Goal: Task Accomplishment & Management: Manage account settings

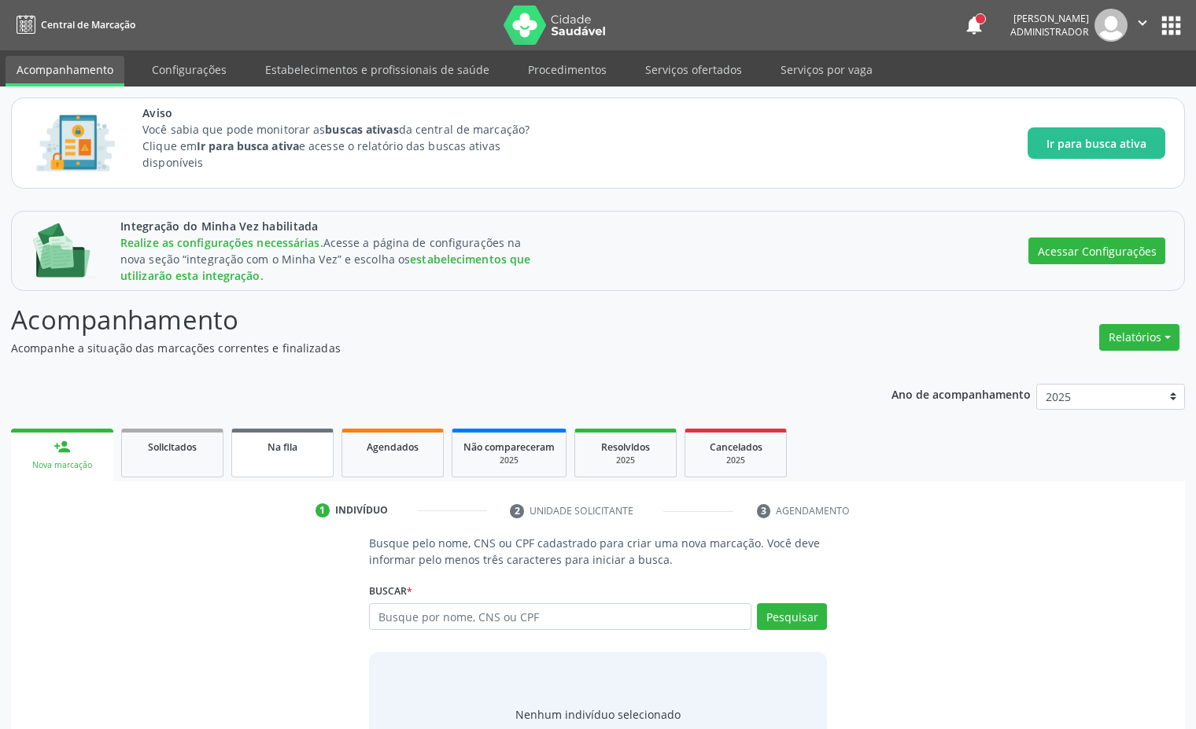
click at [269, 450] on span "Na fila" at bounding box center [282, 447] width 30 height 13
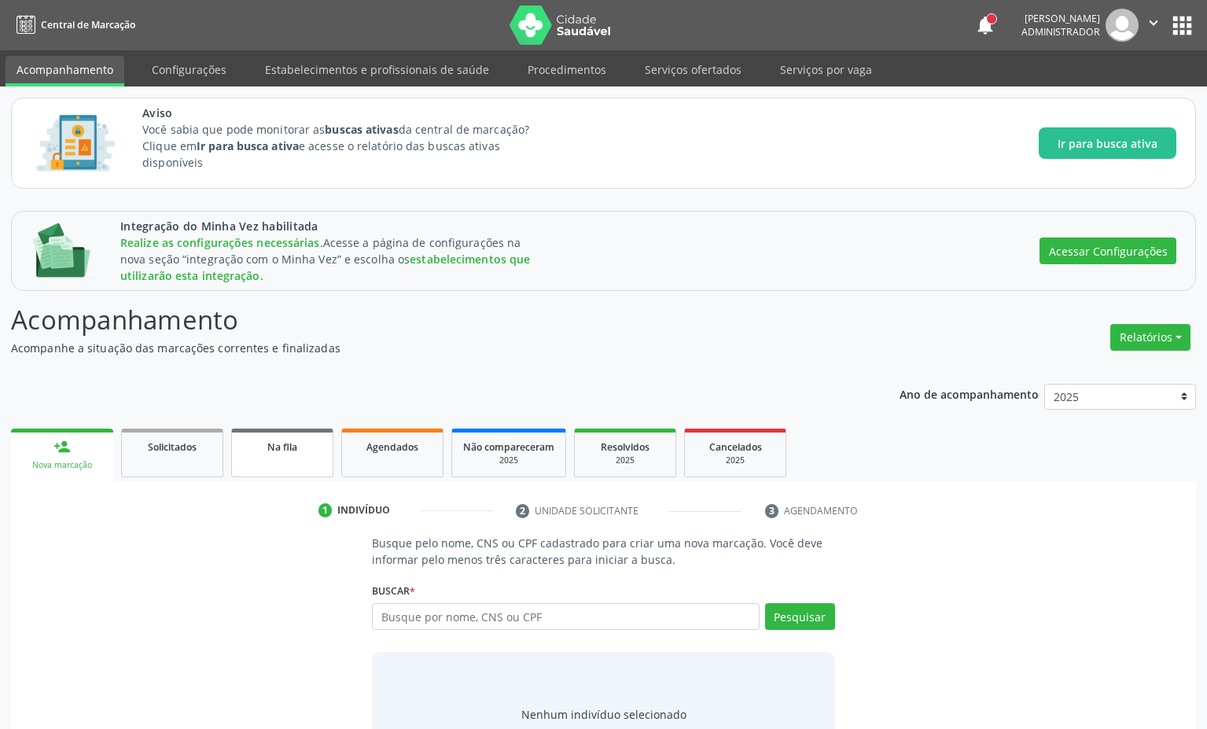
select select "9"
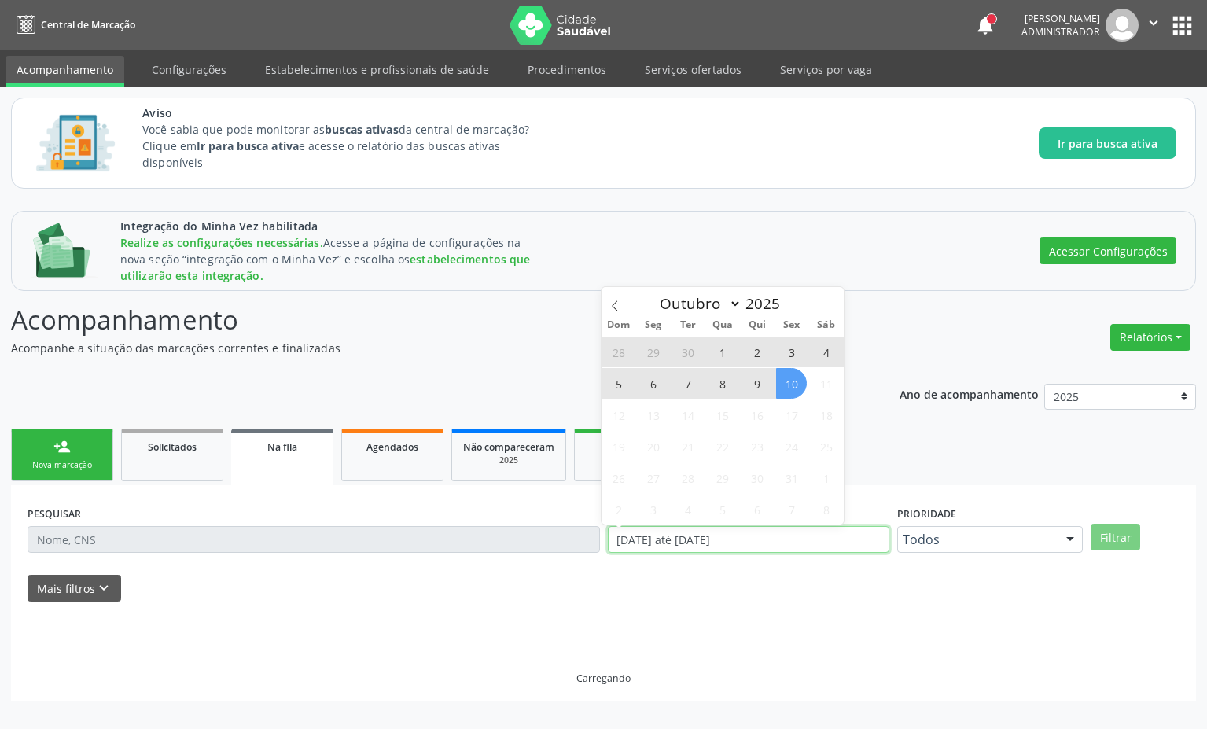
click at [698, 551] on input "[DATE] até [DATE]" at bounding box center [749, 539] width 282 height 27
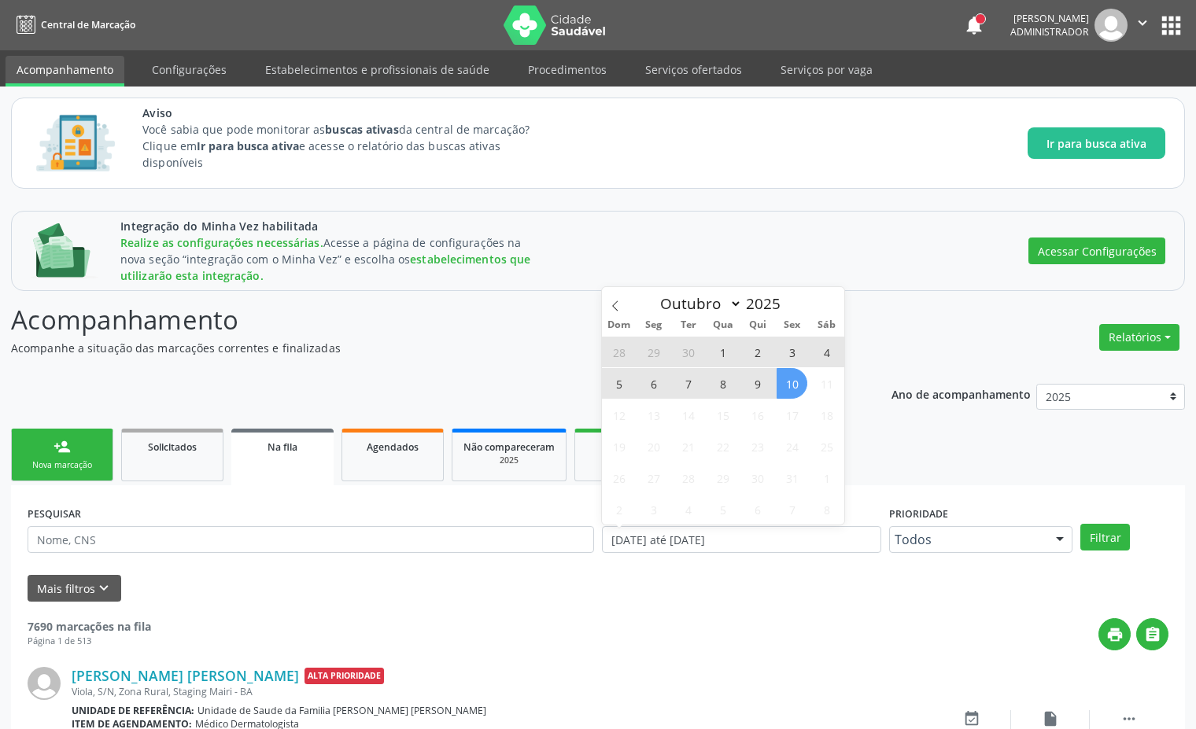
click at [795, 388] on span "10" at bounding box center [791, 383] width 31 height 31
type input "[DATE]"
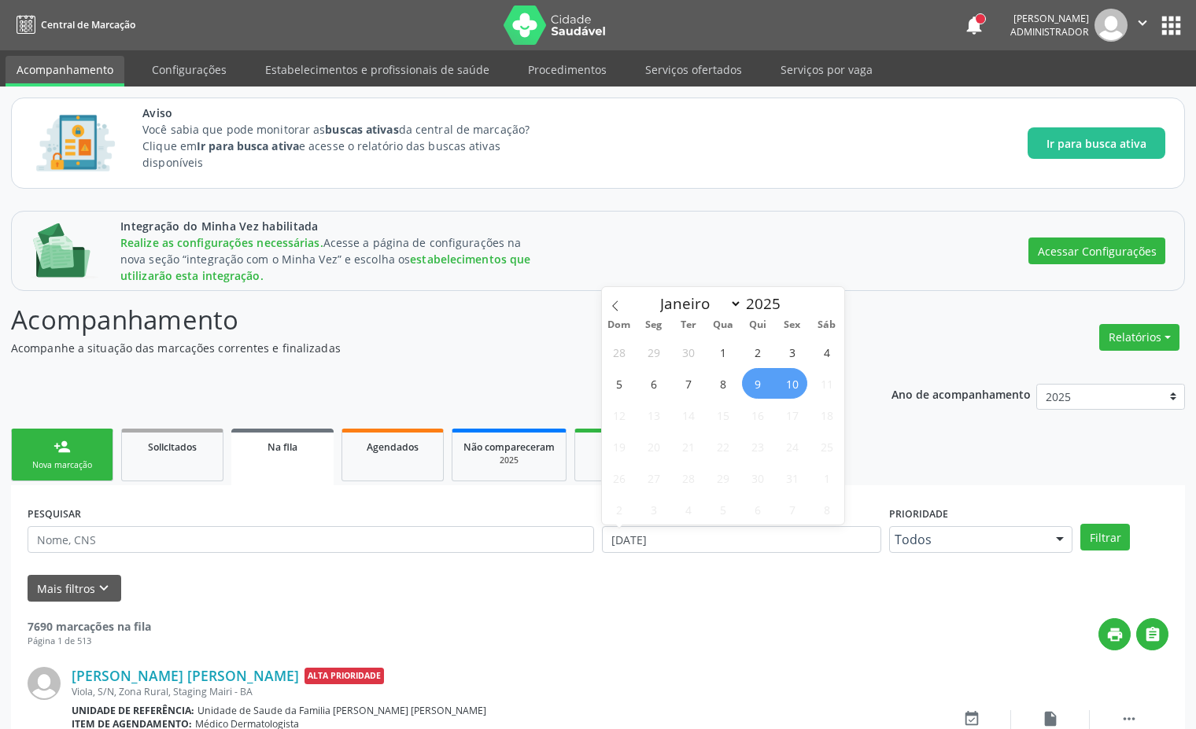
click at [763, 386] on span "9" at bounding box center [757, 383] width 31 height 31
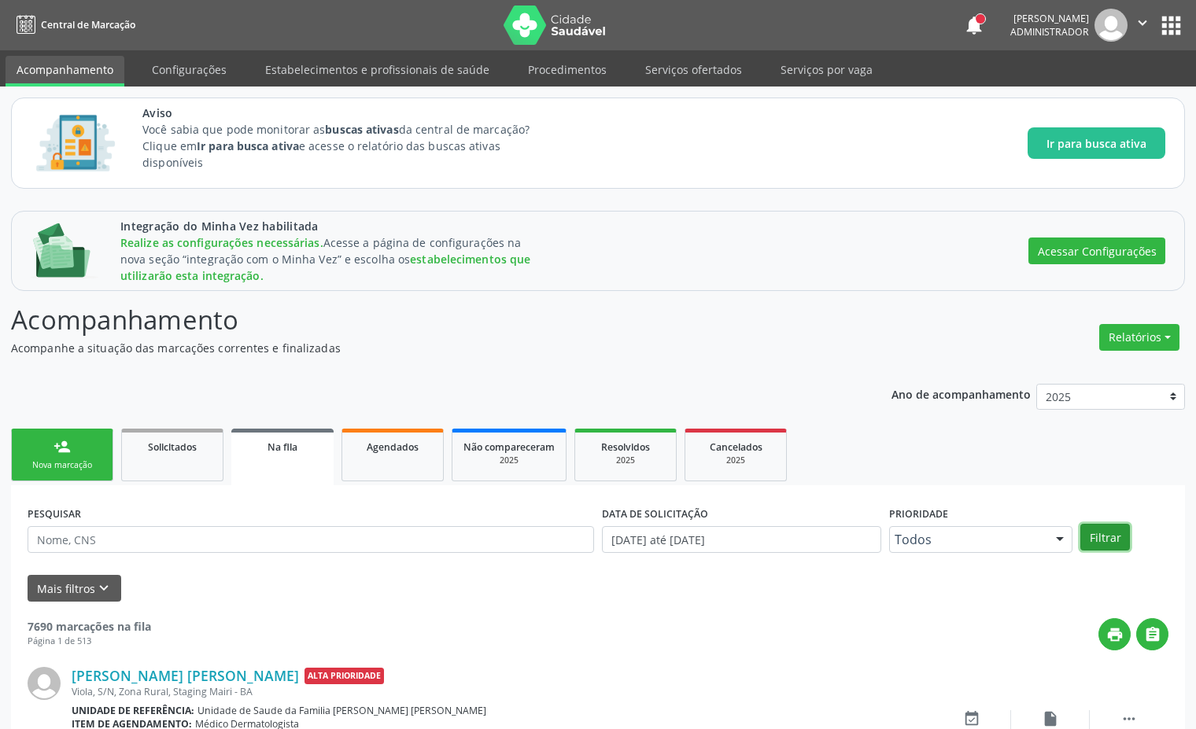
click at [1099, 535] on button "Filtrar" at bounding box center [1105, 537] width 50 height 27
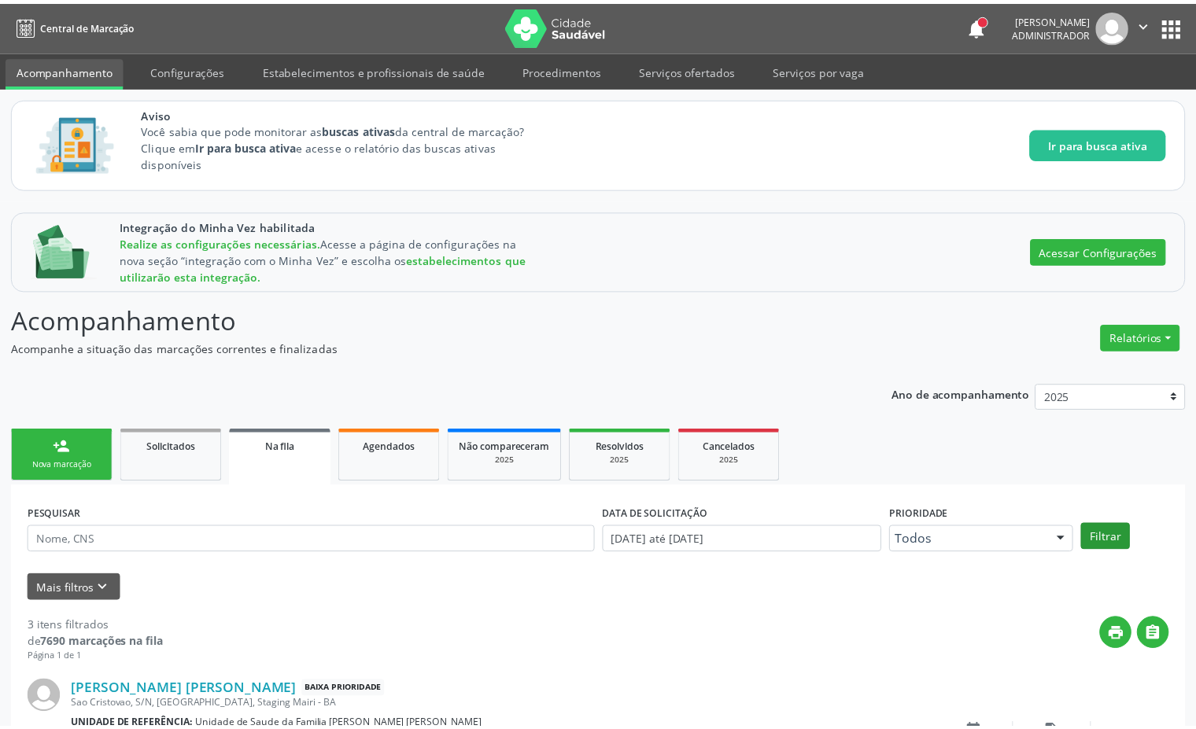
scroll to position [442, 0]
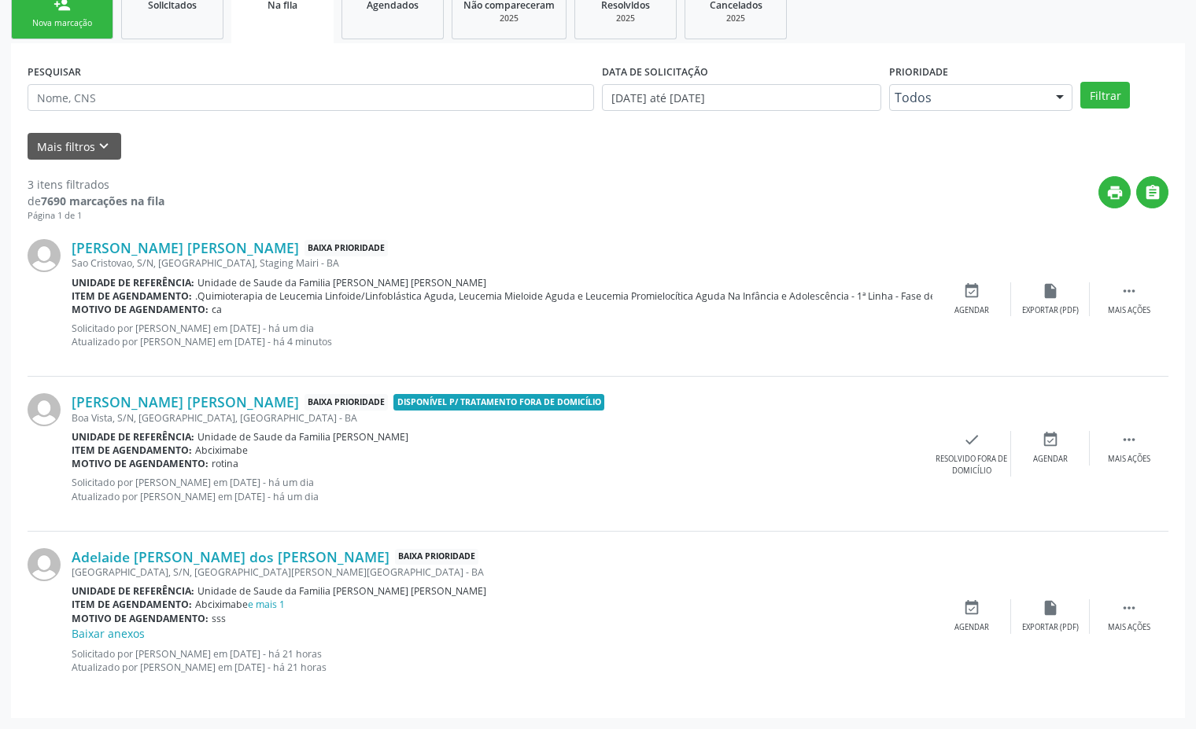
click at [1126, 596] on div "Adelaide [PERSON_NAME] dos [PERSON_NAME] Baixa Prioridade [GEOGRAPHIC_DATA], [G…" at bounding box center [598, 617] width 1141 height 170
click at [1122, 603] on icon "" at bounding box center [1128, 607] width 17 height 17
click at [1043, 625] on div "Editar" at bounding box center [1050, 627] width 25 height 11
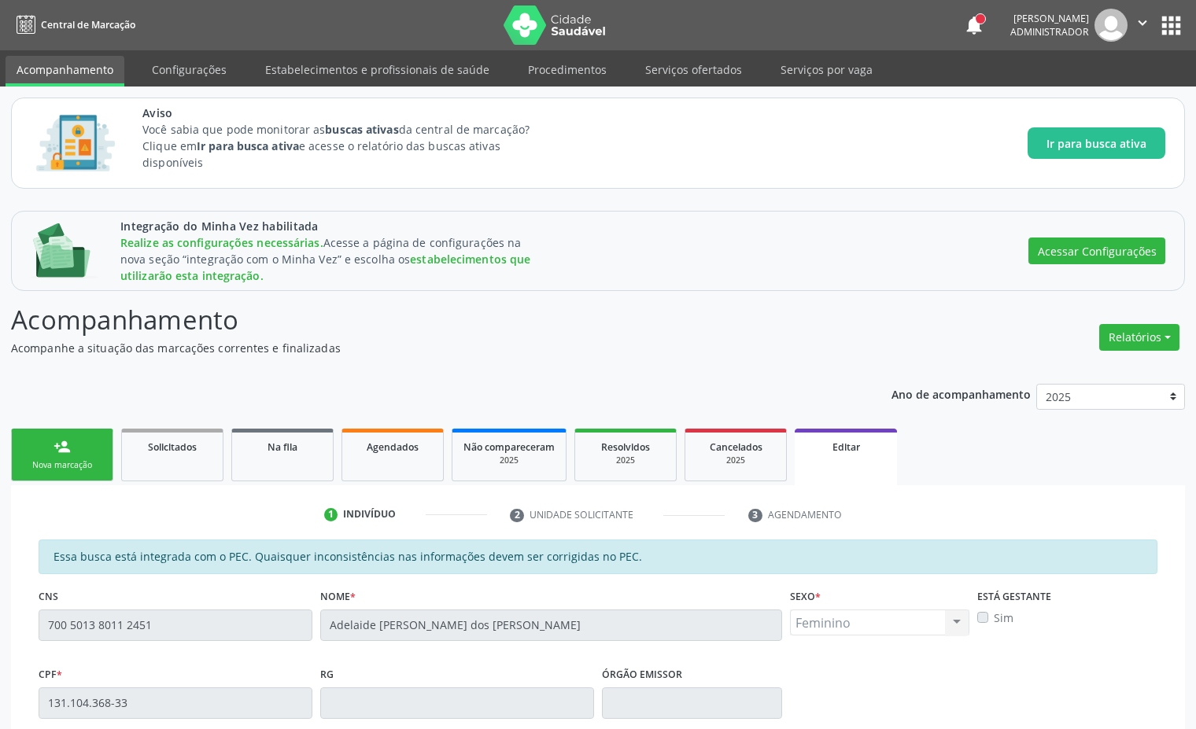
scroll to position [384, 0]
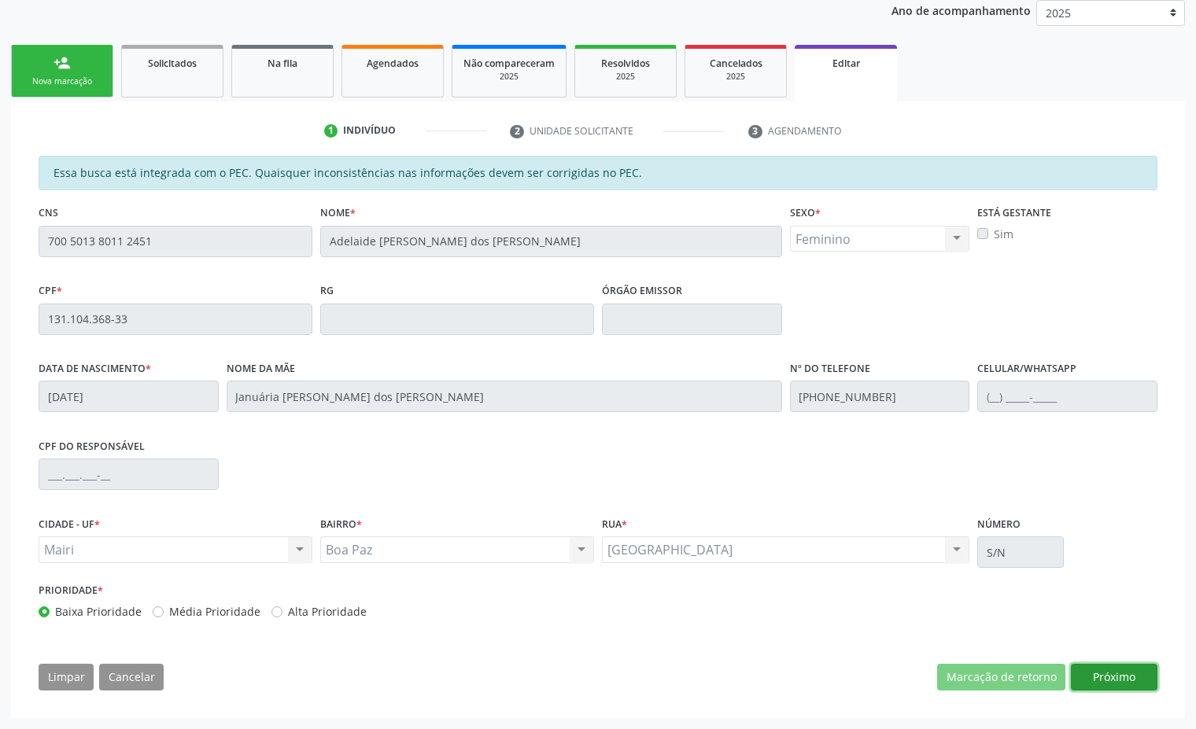
click at [1128, 676] on button "Próximo" at bounding box center [1114, 677] width 87 height 27
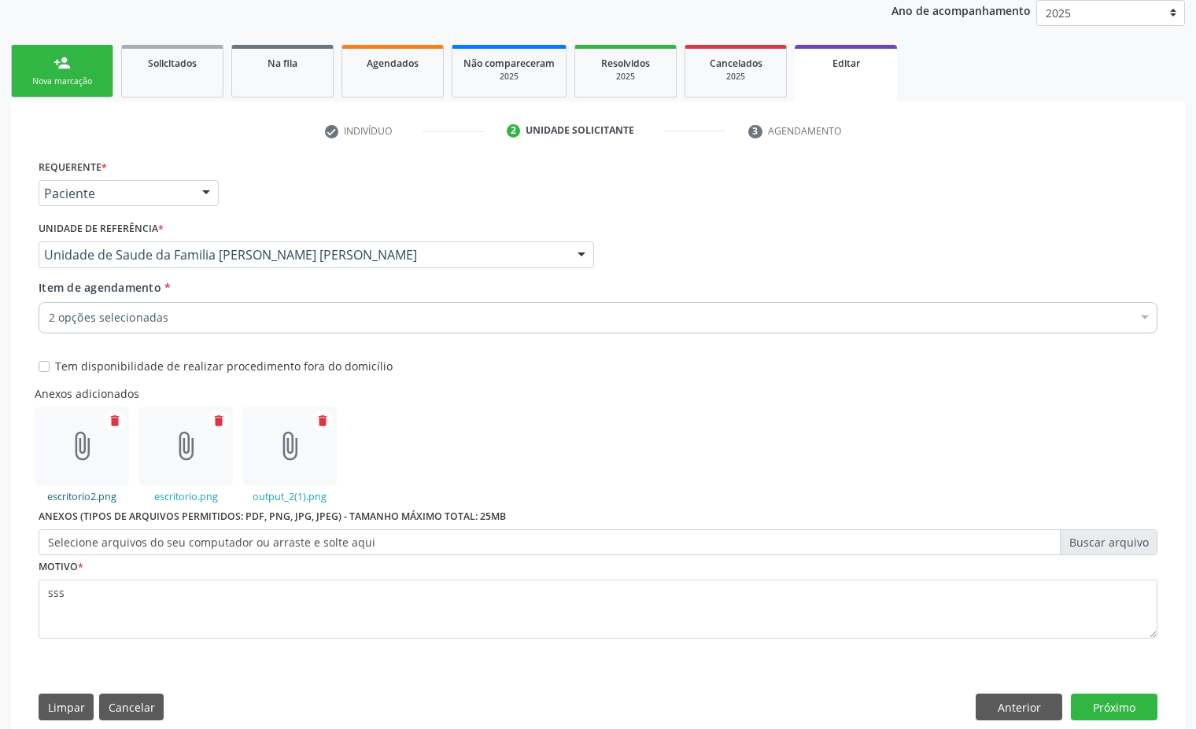
click at [96, 497] on link "escritorio2.png" at bounding box center [81, 496] width 69 height 13
click at [325, 425] on icon "delete" at bounding box center [322, 421] width 14 height 14
click at [231, 533] on label "Selecione arquivos do seu computador ou arraste e solte aqui" at bounding box center [598, 542] width 1119 height 27
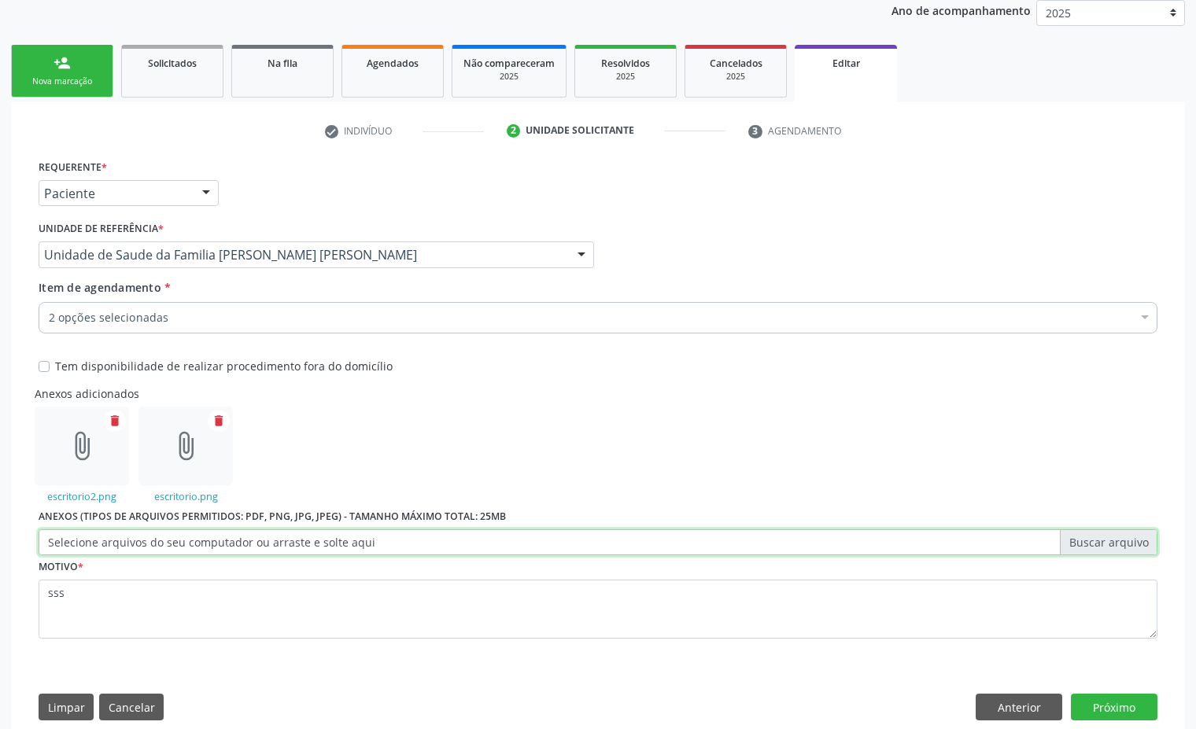
click at [231, 533] on input "Selecione arquivos do seu computador ou arraste e solte aqui" at bounding box center [598, 542] width 1119 height 27
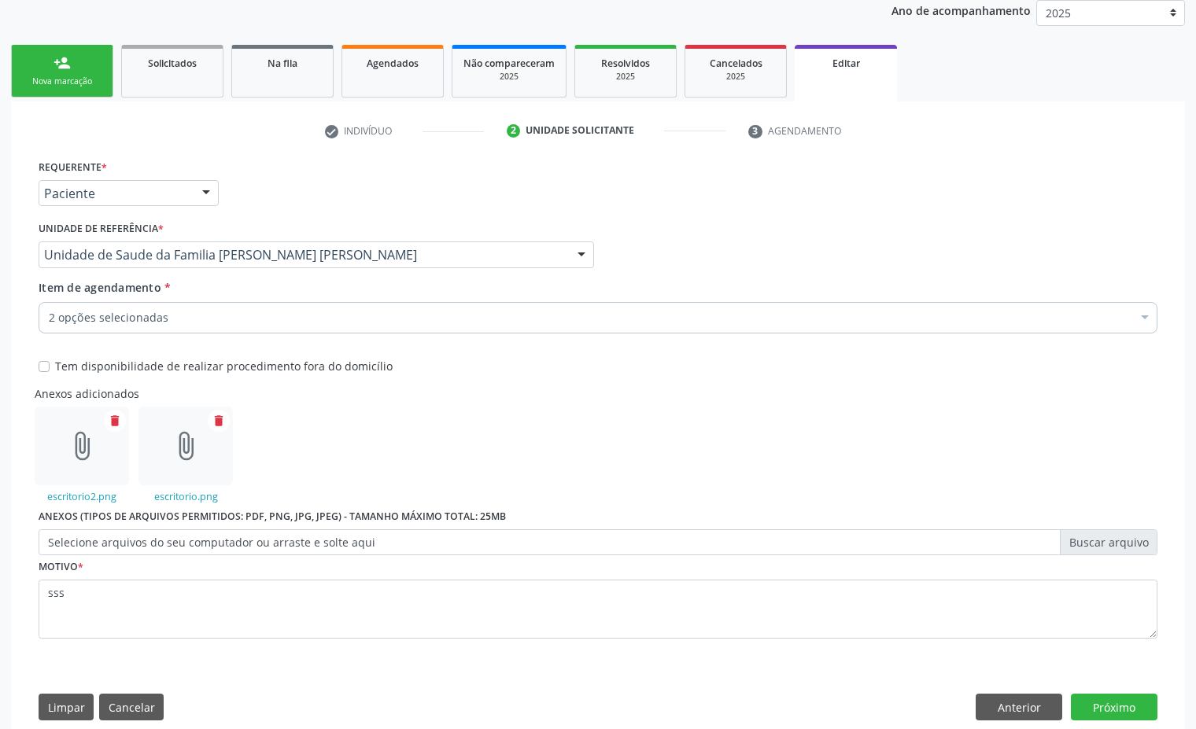
type input "C:\fakepath\1.png"
click at [321, 426] on icon "delete" at bounding box center [322, 421] width 14 height 14
click at [1102, 713] on button "Próximo" at bounding box center [1114, 707] width 87 height 27
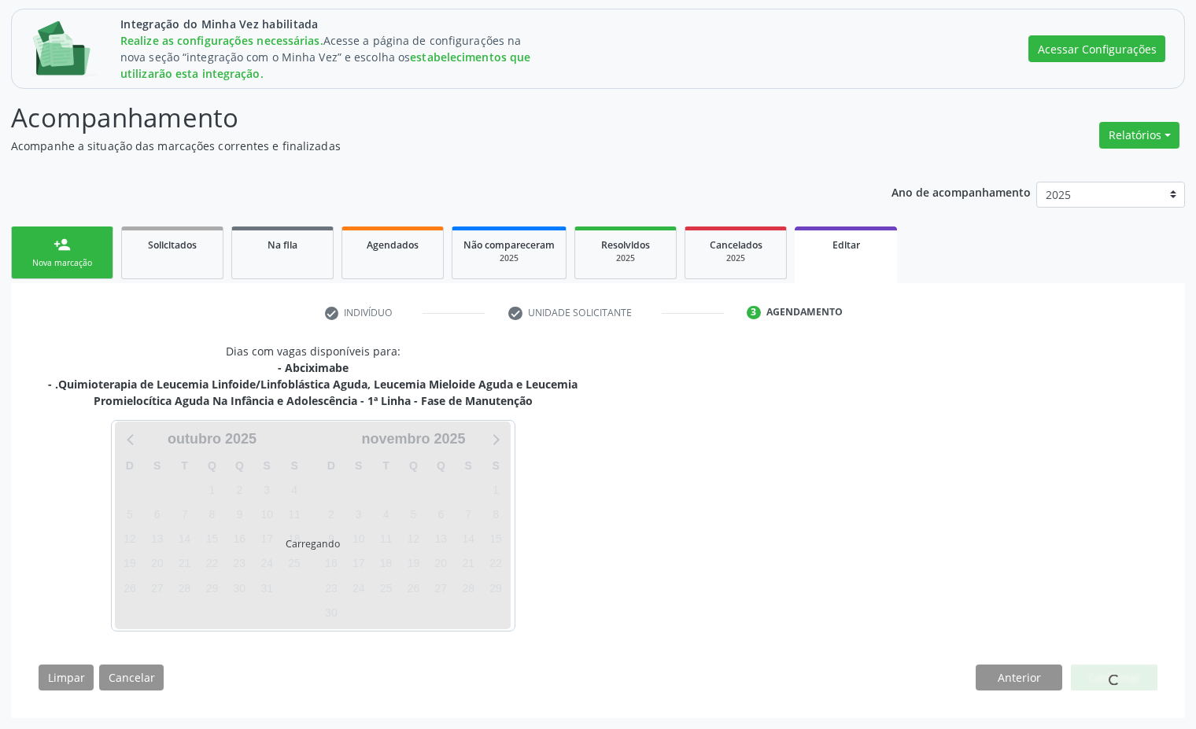
click at [1102, 713] on div "check Indivíduo check Unidade solicitante 3 Agendamento Essa busca está integra…" at bounding box center [598, 500] width 1174 height 435
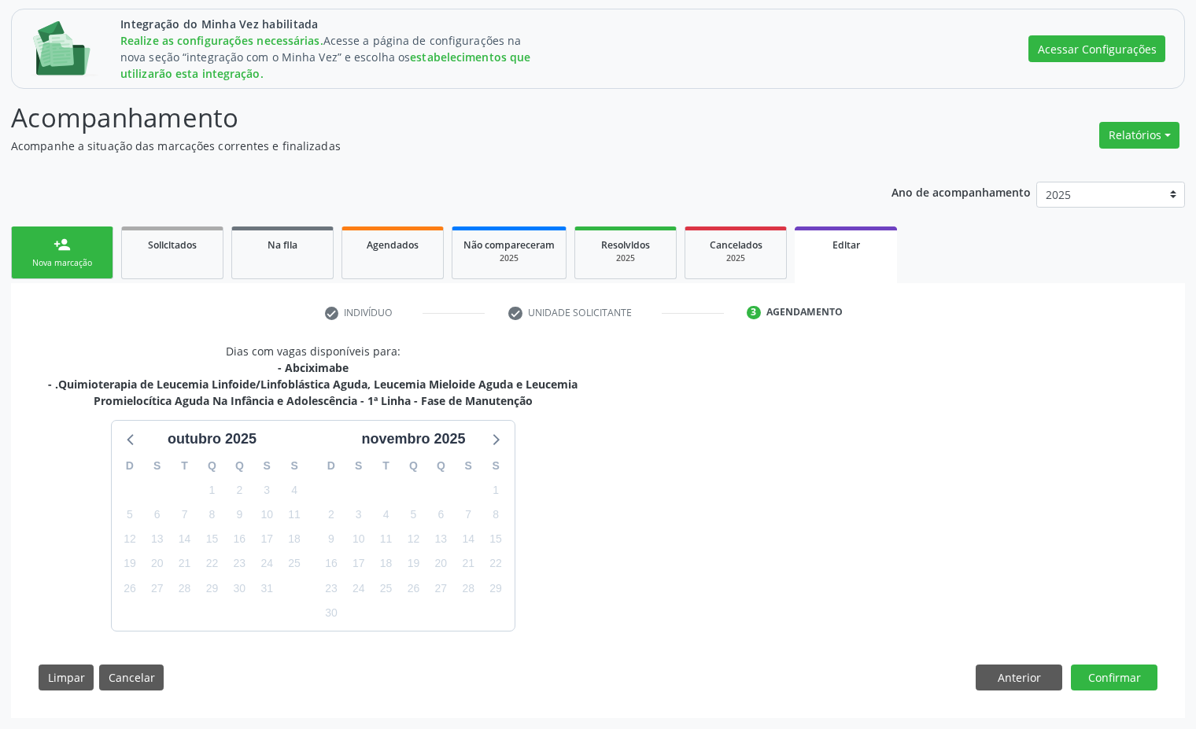
scroll to position [249, 0]
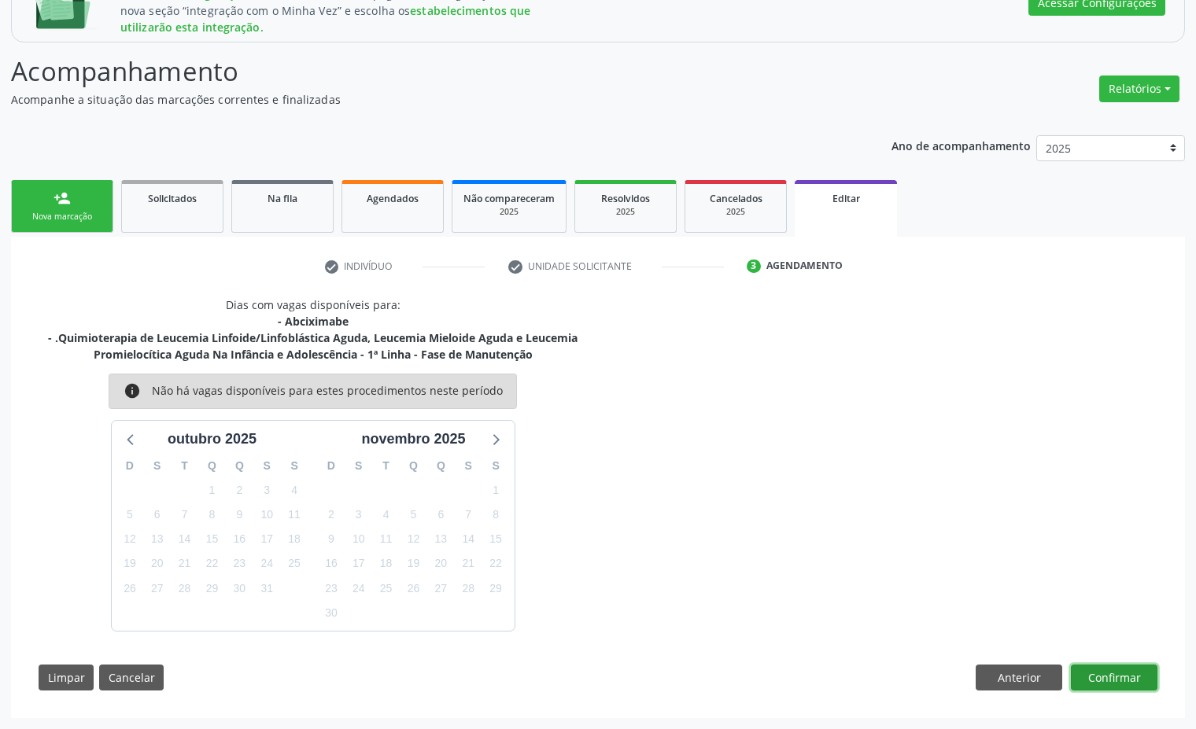
click at [1109, 673] on button "Confirmar" at bounding box center [1114, 678] width 87 height 27
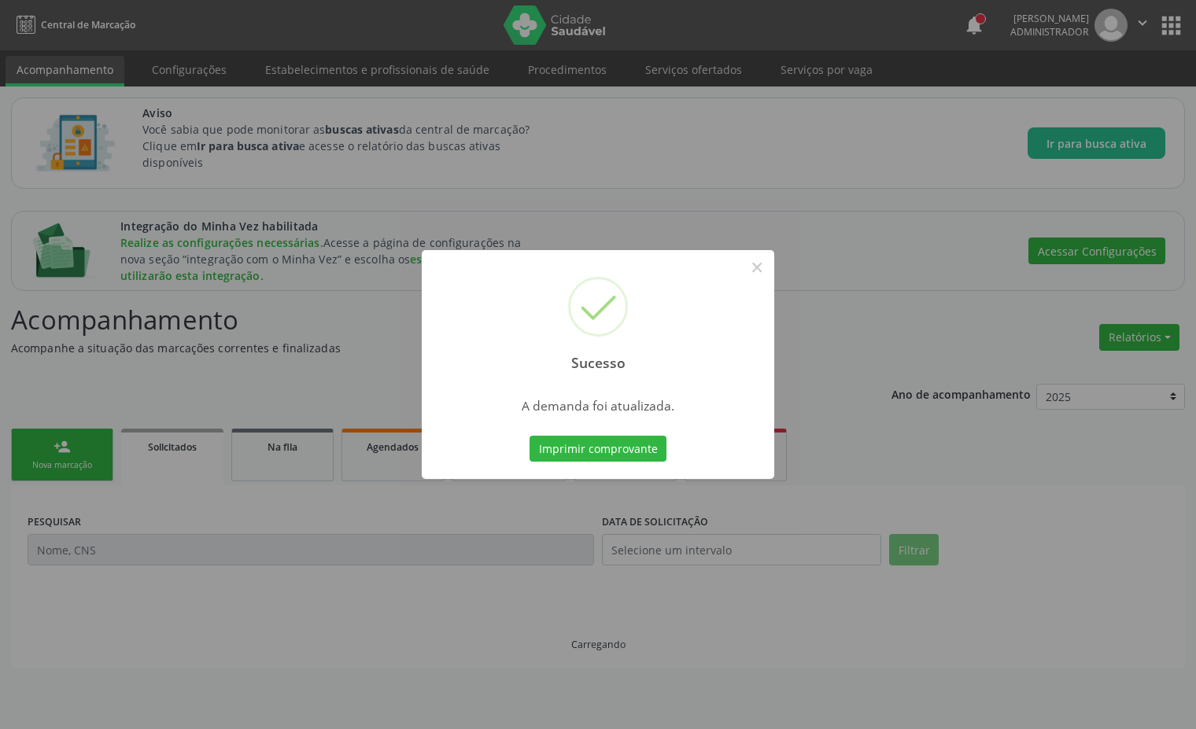
scroll to position [0, 0]
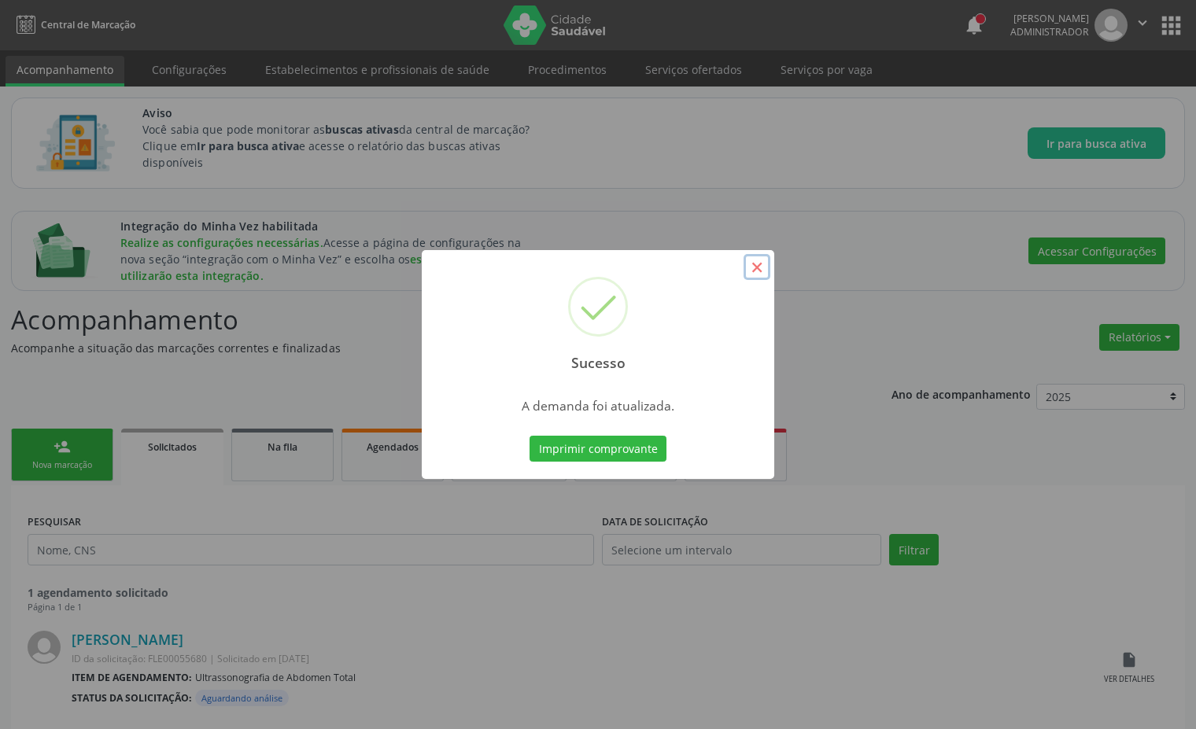
click at [751, 271] on button "×" at bounding box center [756, 267] width 27 height 27
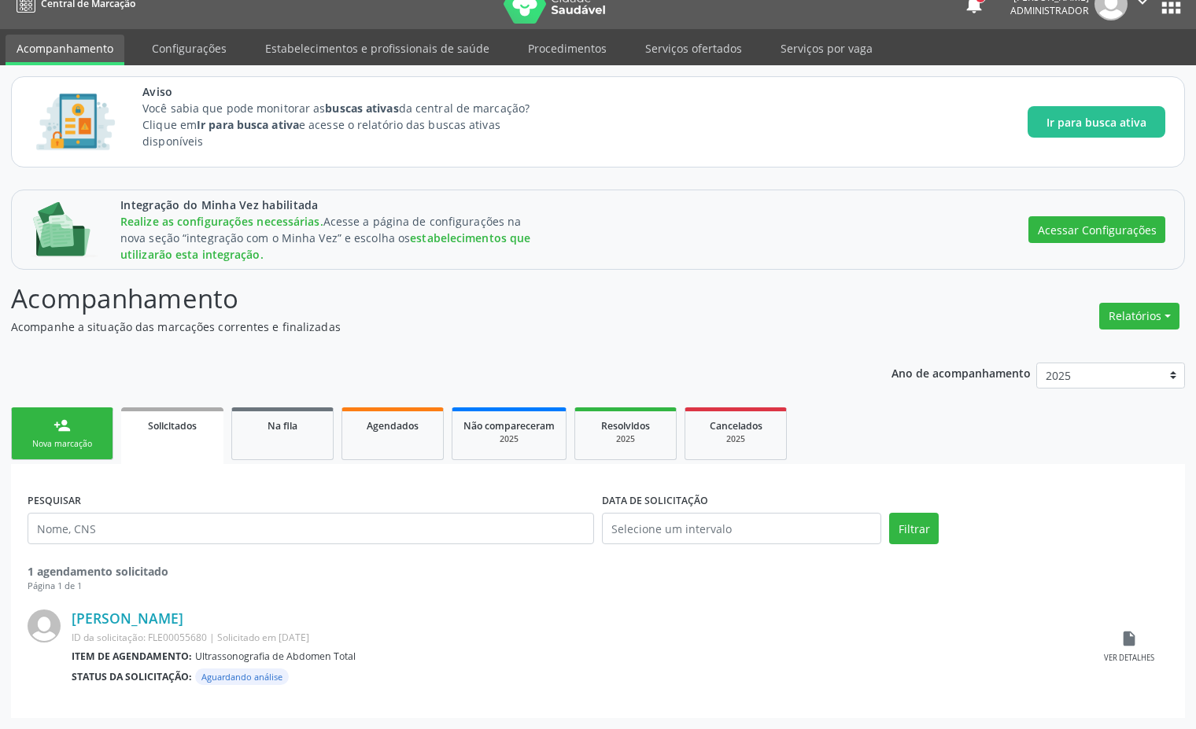
scroll to position [20, 0]
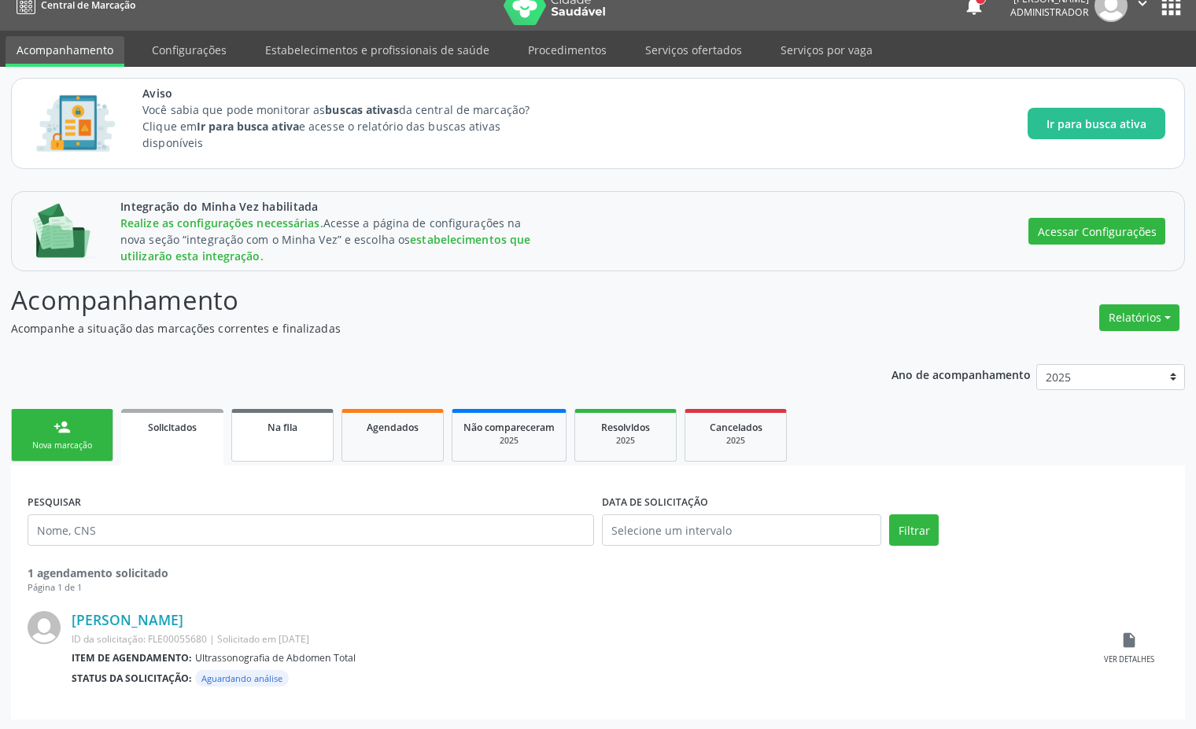
click at [295, 433] on span "Na fila" at bounding box center [282, 427] width 30 height 13
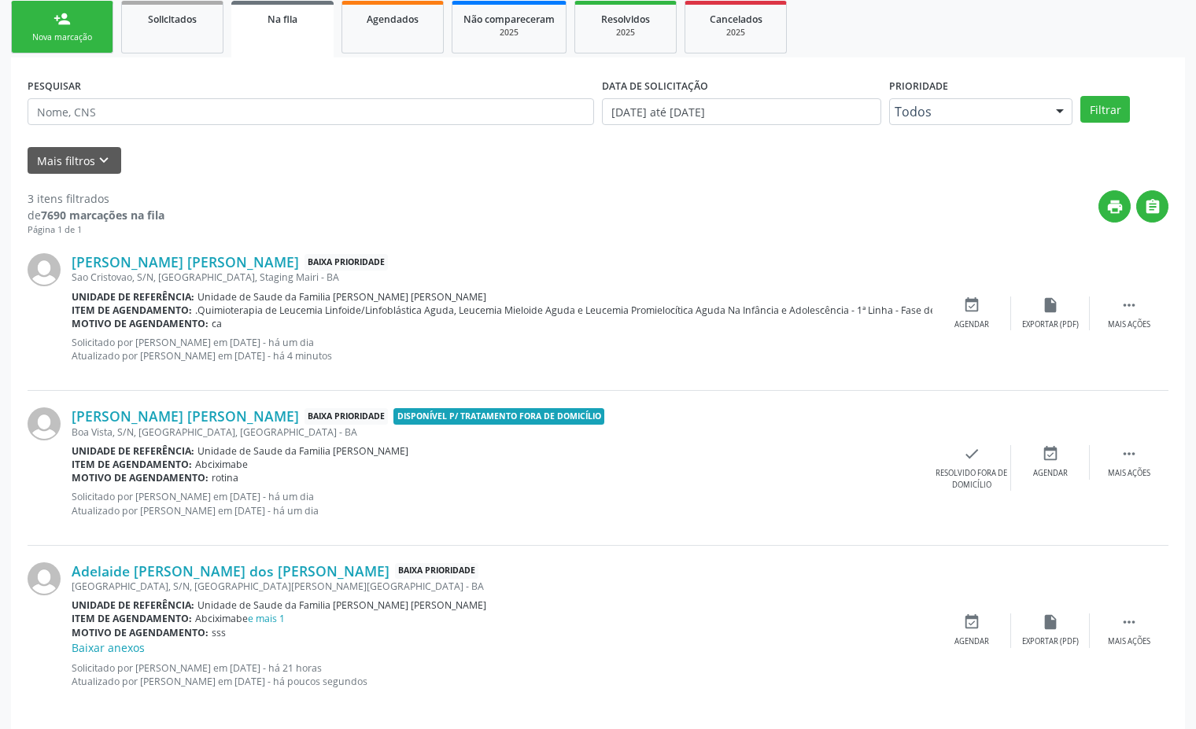
scroll to position [412, 0]
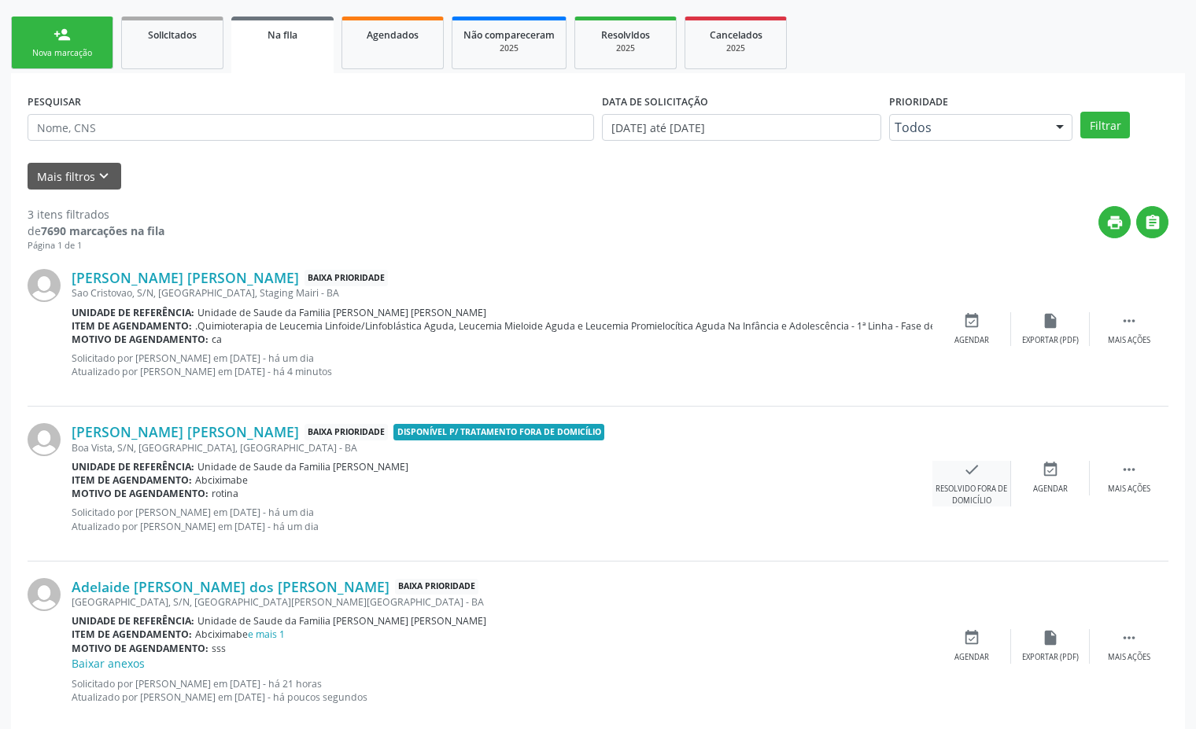
click at [968, 493] on div "Resolvido fora de domicílio" at bounding box center [971, 495] width 78 height 22
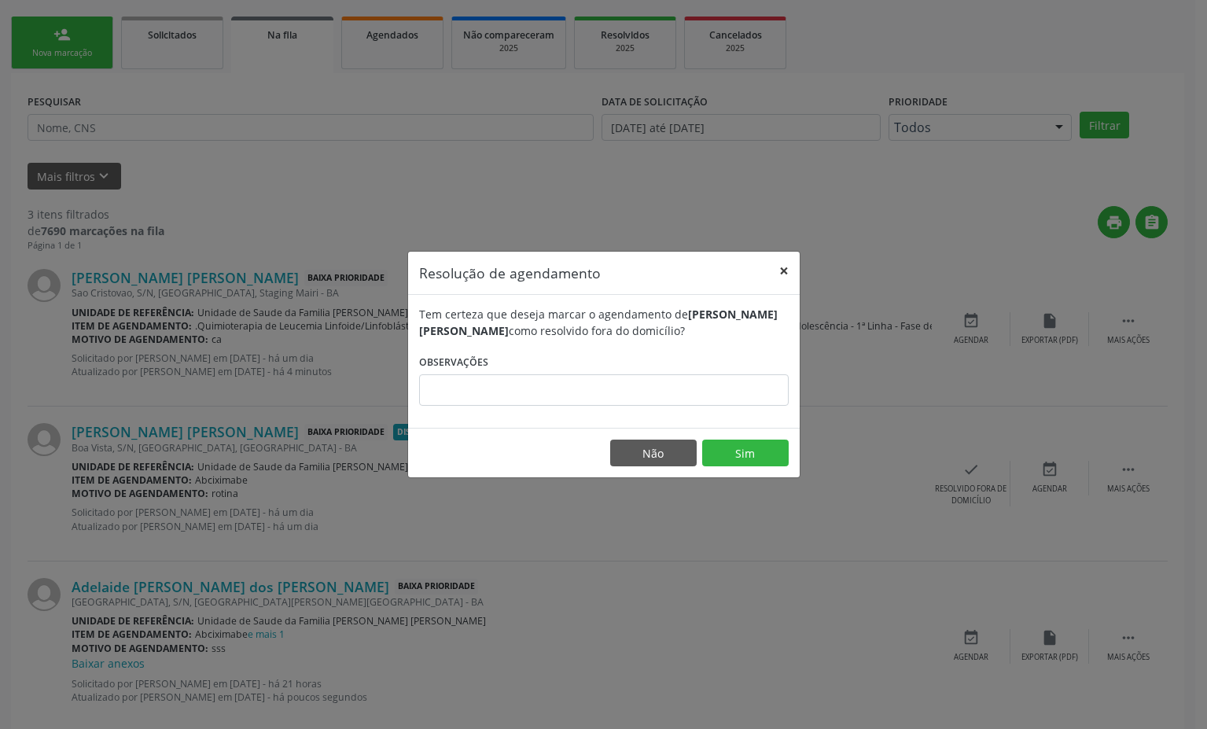
click at [788, 270] on button "×" at bounding box center [784, 271] width 31 height 39
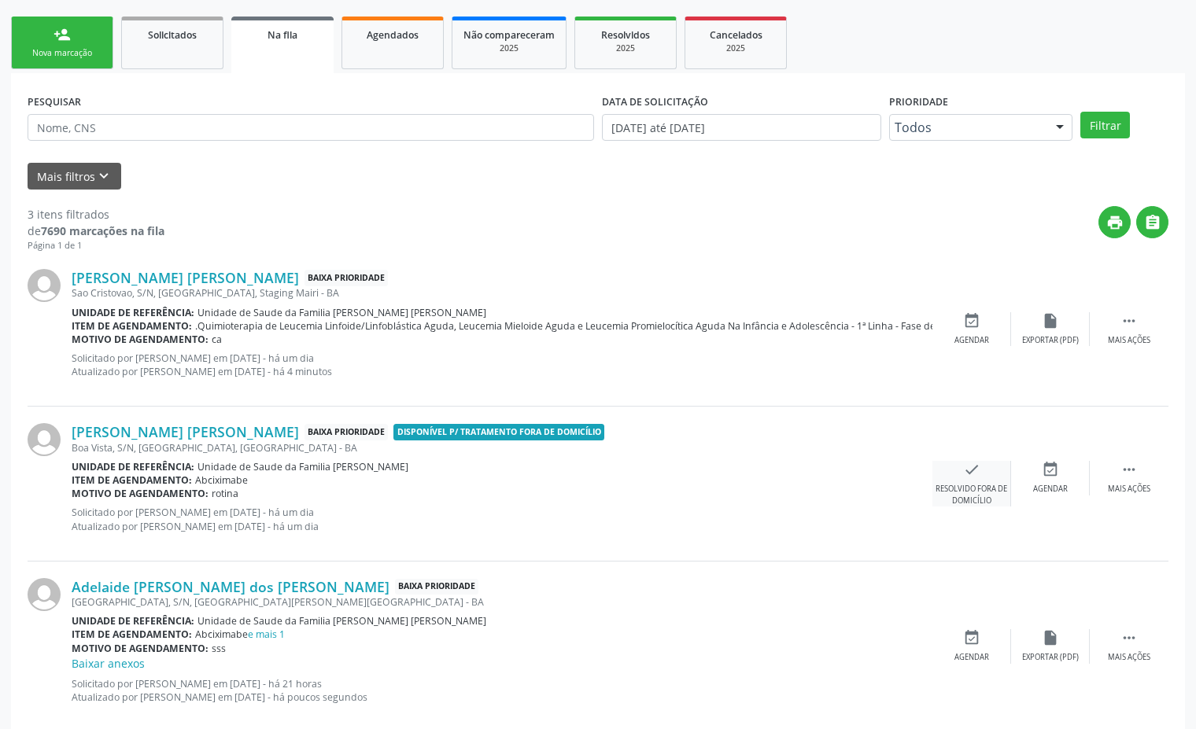
click at [975, 472] on icon "check" at bounding box center [971, 469] width 17 height 17
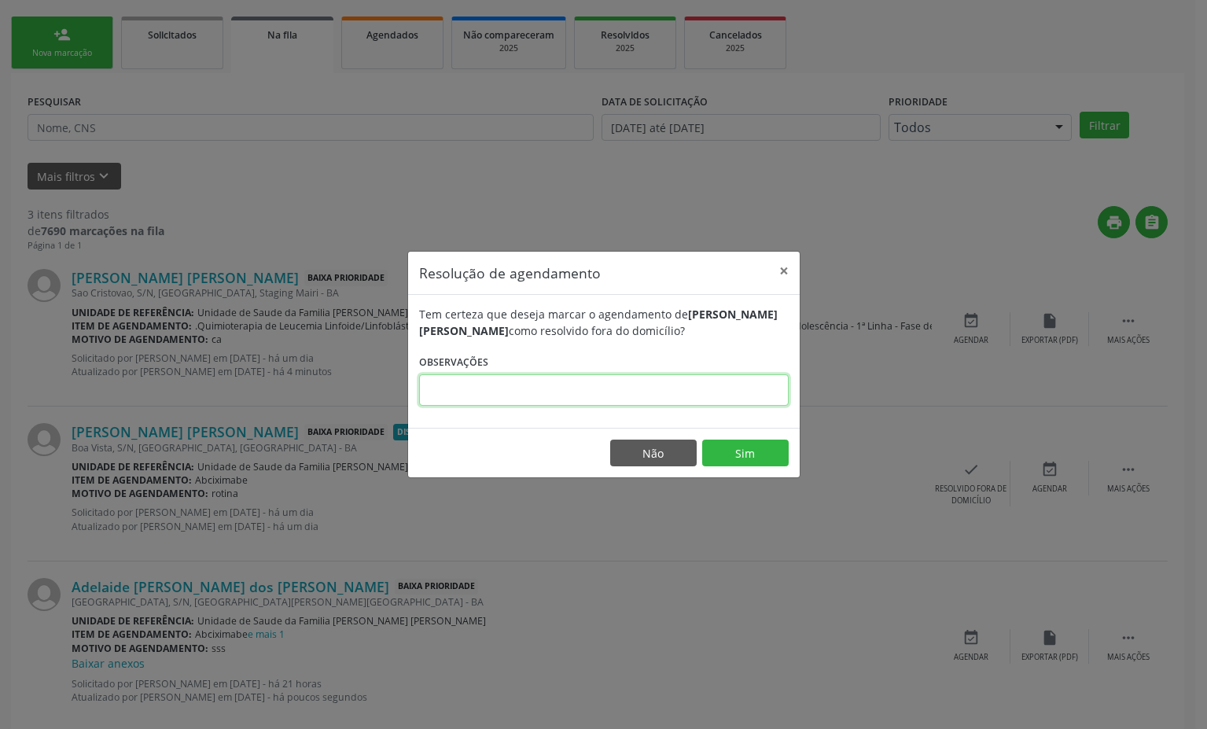
click at [523, 388] on input "text" at bounding box center [604, 389] width 370 height 31
type input "rotina"
click at [727, 470] on footer "Não Sim" at bounding box center [604, 453] width 392 height 50
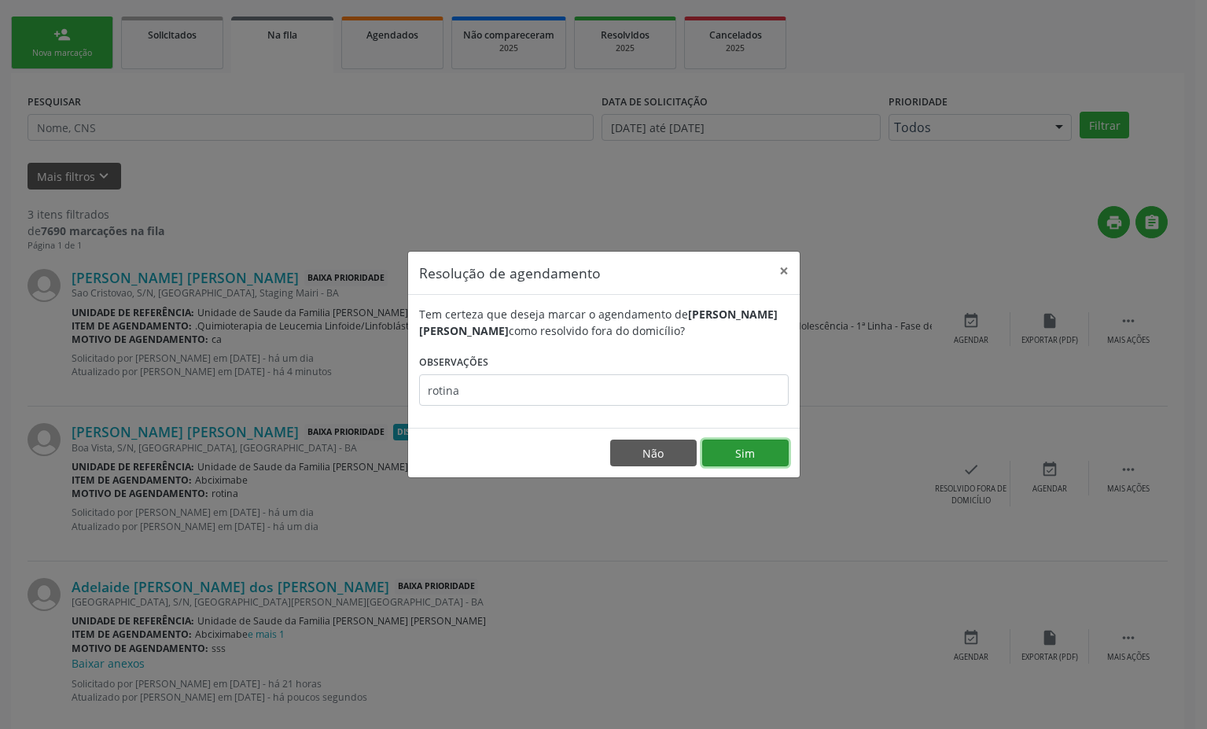
click at [733, 452] on button "Sim" at bounding box center [745, 453] width 87 height 27
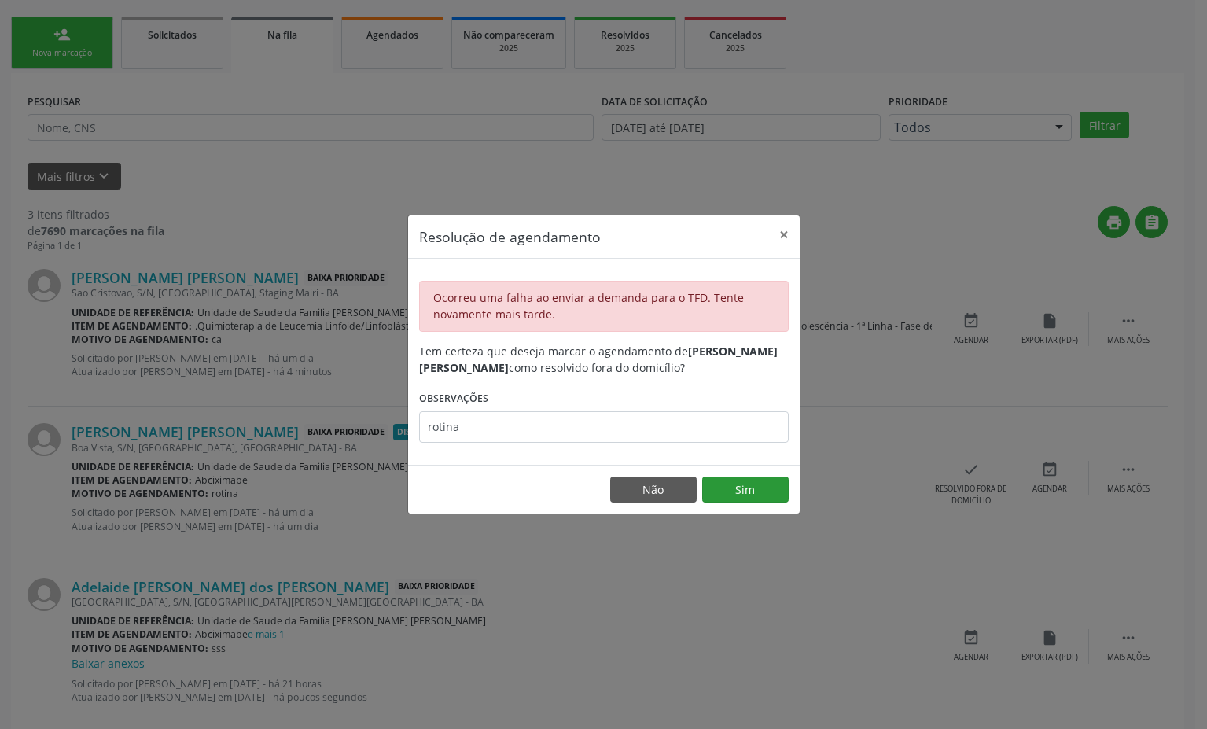
click at [733, 452] on div "Resolução de agendamento × Ocorreu [PERSON_NAME] ao enviar a demanda para o TFD…" at bounding box center [603, 365] width 393 height 300
click at [780, 240] on button "×" at bounding box center [784, 235] width 31 height 39
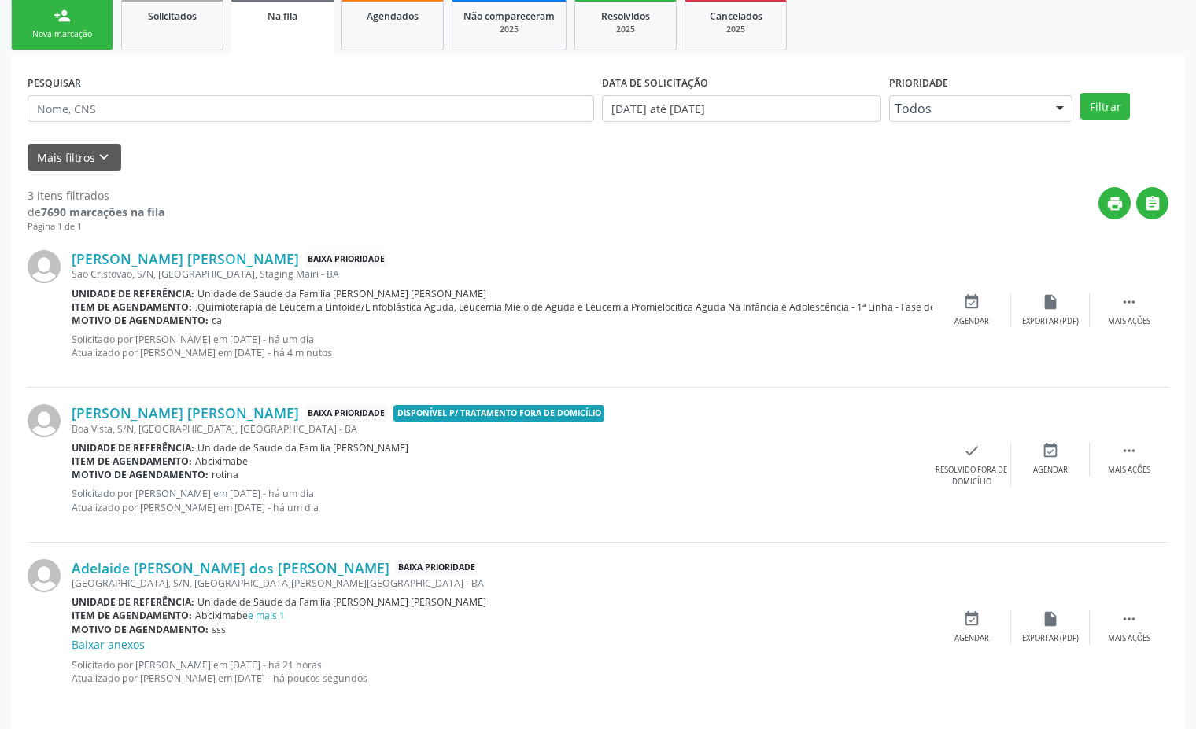
scroll to position [442, 0]
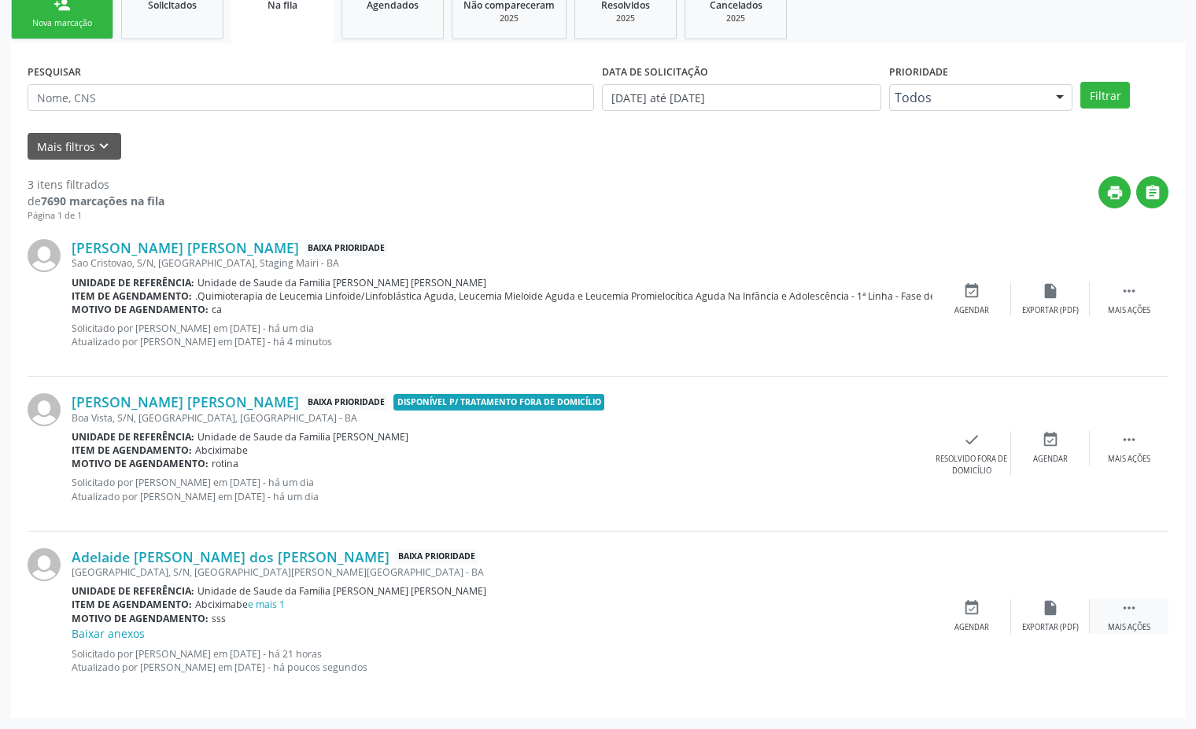
click at [1133, 603] on icon "" at bounding box center [1128, 607] width 17 height 17
click at [1041, 620] on div "edit Editar" at bounding box center [1050, 616] width 79 height 34
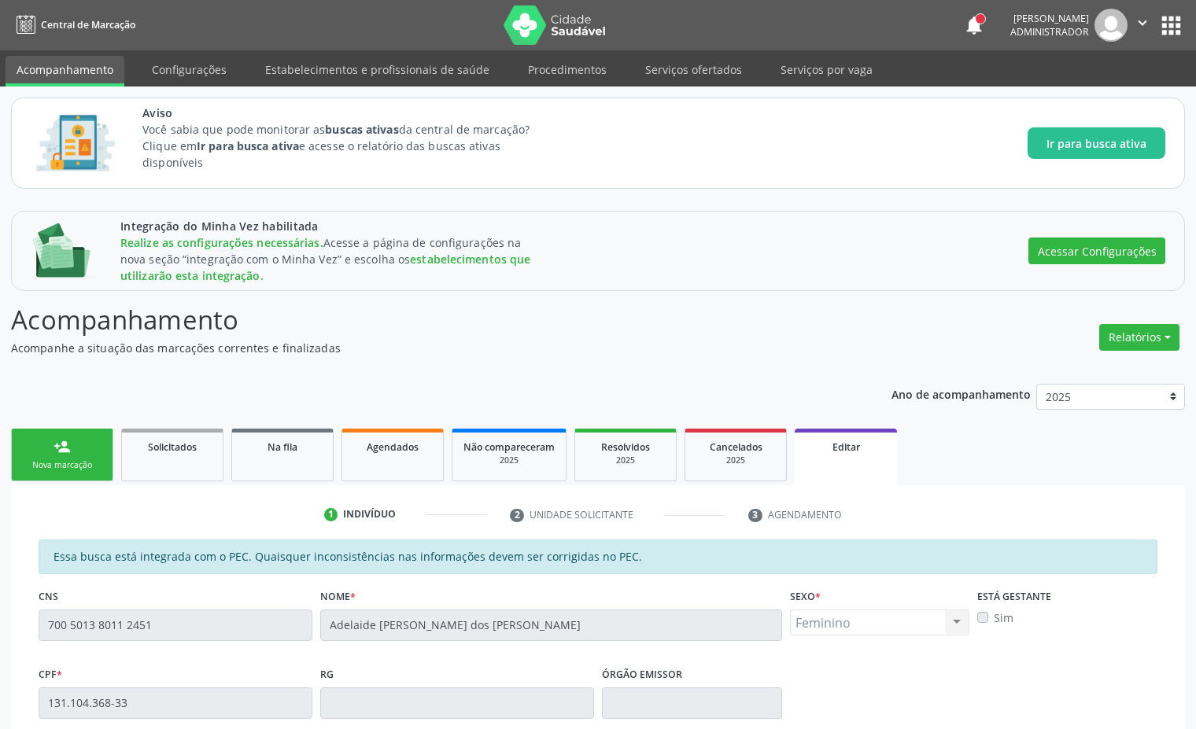
scroll to position [384, 0]
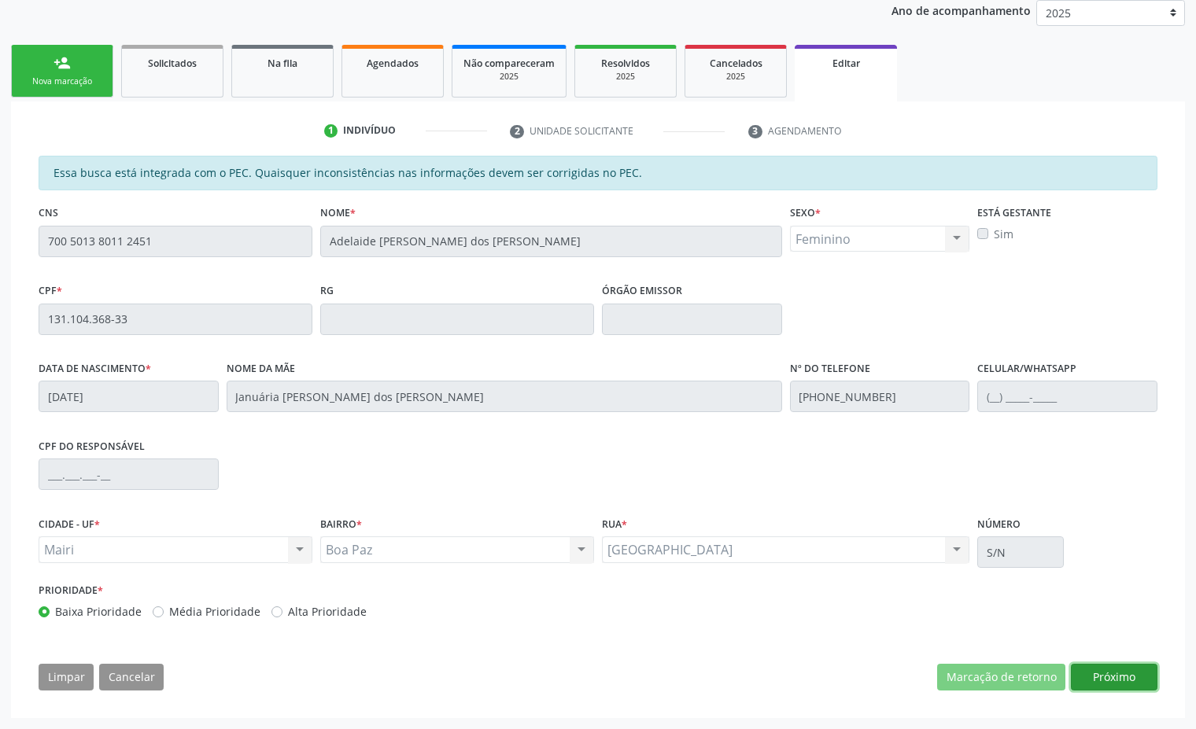
click at [1120, 673] on button "Próximo" at bounding box center [1114, 677] width 87 height 27
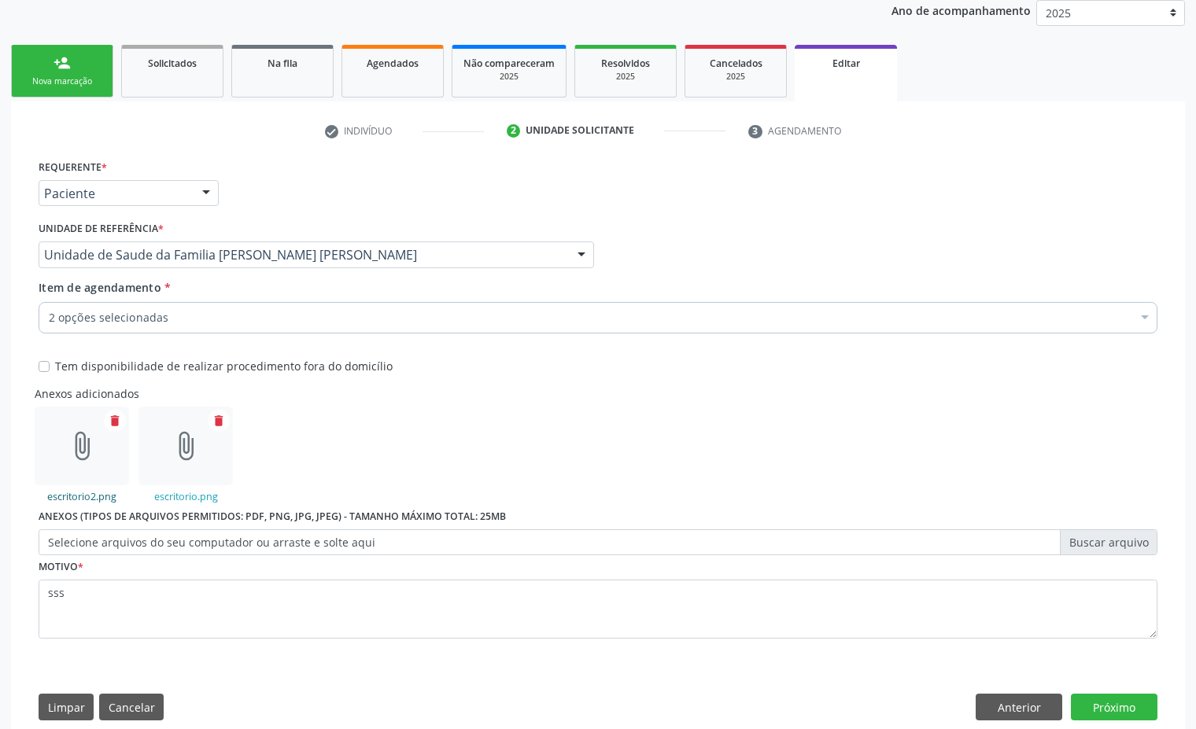
click at [80, 495] on link "escritorio2.png" at bounding box center [81, 496] width 69 height 13
click at [372, 551] on label "Selecione arquivos do seu computador ou arraste e solte aqui" at bounding box center [598, 542] width 1119 height 27
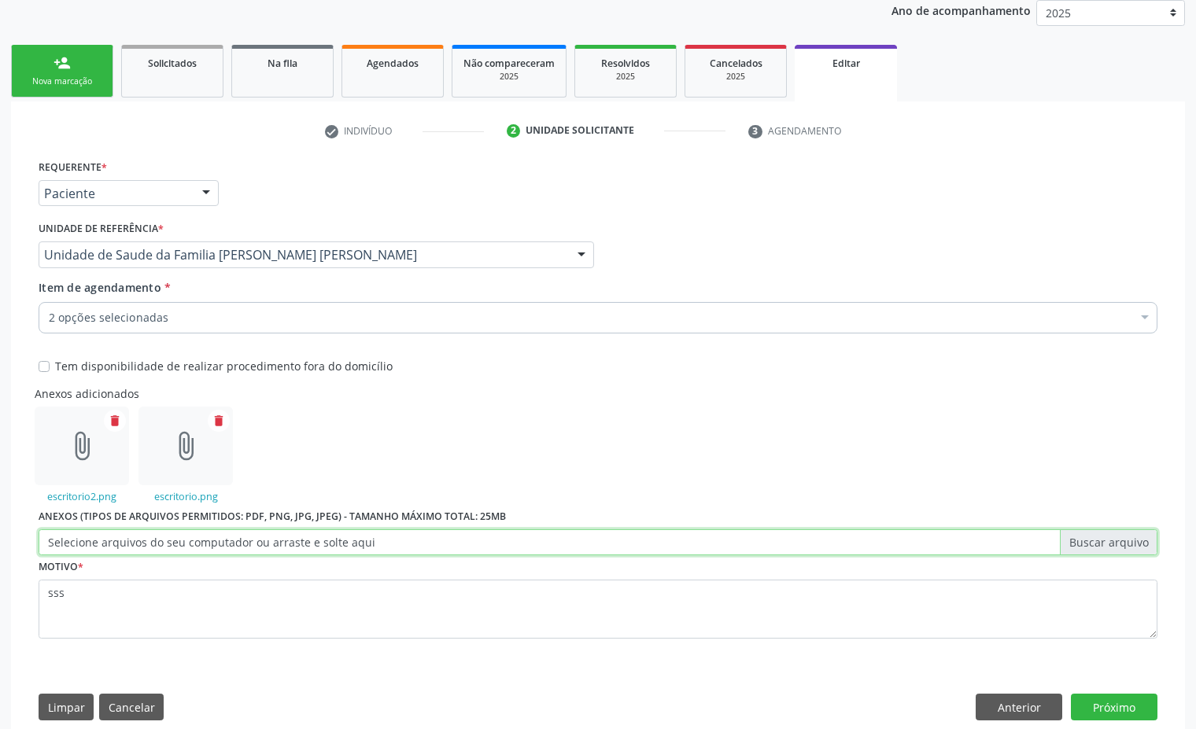
click at [372, 551] on input "Selecione arquivos do seu computador ou arraste e solte aqui" at bounding box center [598, 542] width 1119 height 27
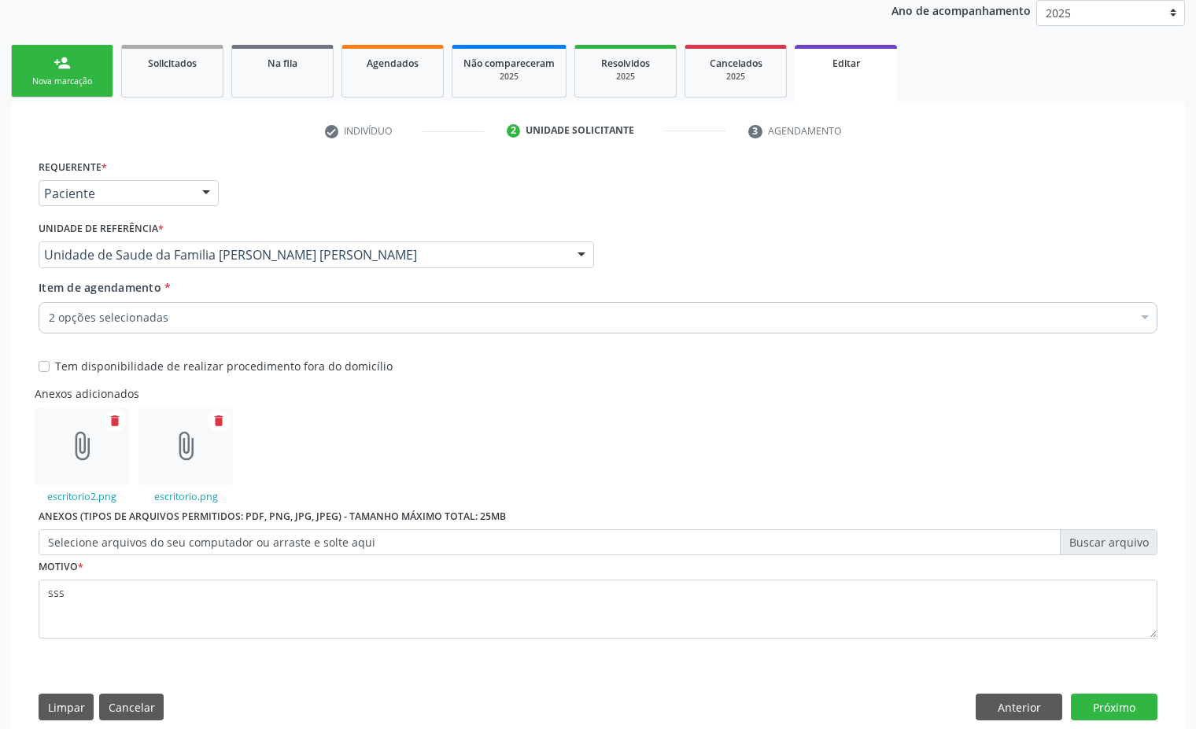
type input "C:\fakepath\1.png"
click at [218, 418] on icon "delete" at bounding box center [219, 421] width 14 height 14
drag, startPoint x: 1142, startPoint y: 694, endPoint x: 1147, endPoint y: 707, distance: 14.2
click at [1142, 694] on button "Próximo" at bounding box center [1114, 707] width 87 height 27
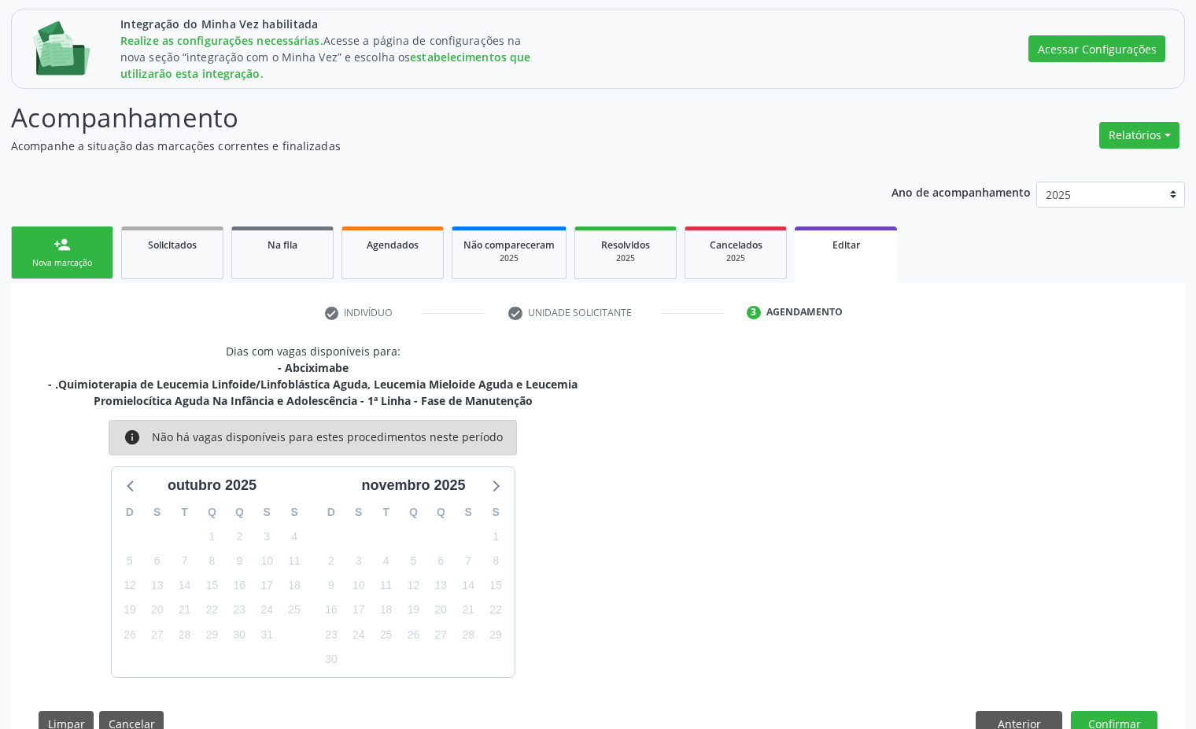
scroll to position [249, 0]
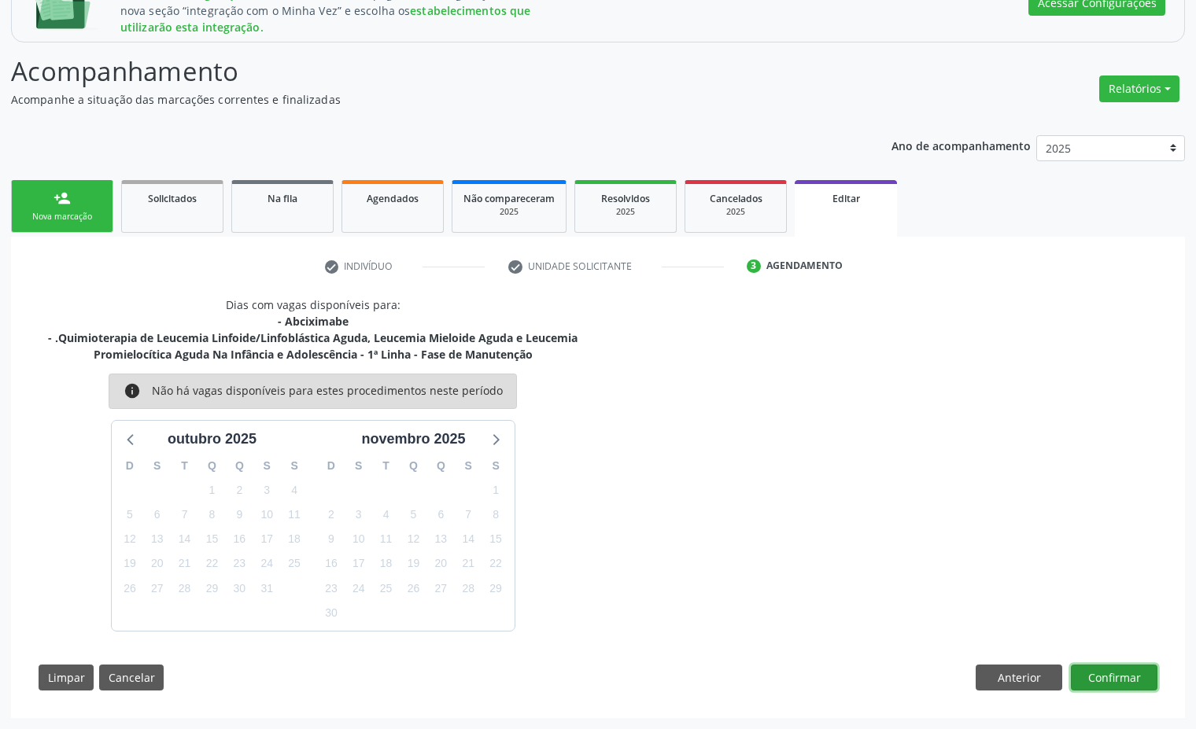
click at [1112, 677] on button "Confirmar" at bounding box center [1114, 678] width 87 height 27
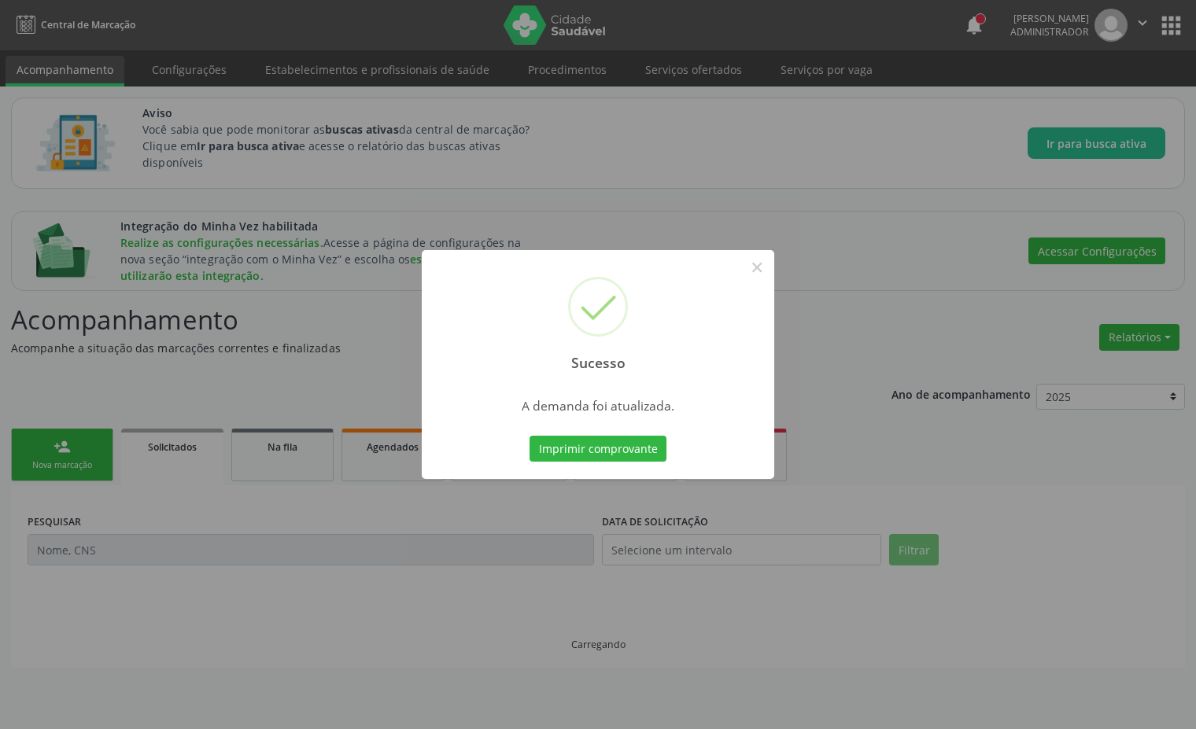
scroll to position [0, 0]
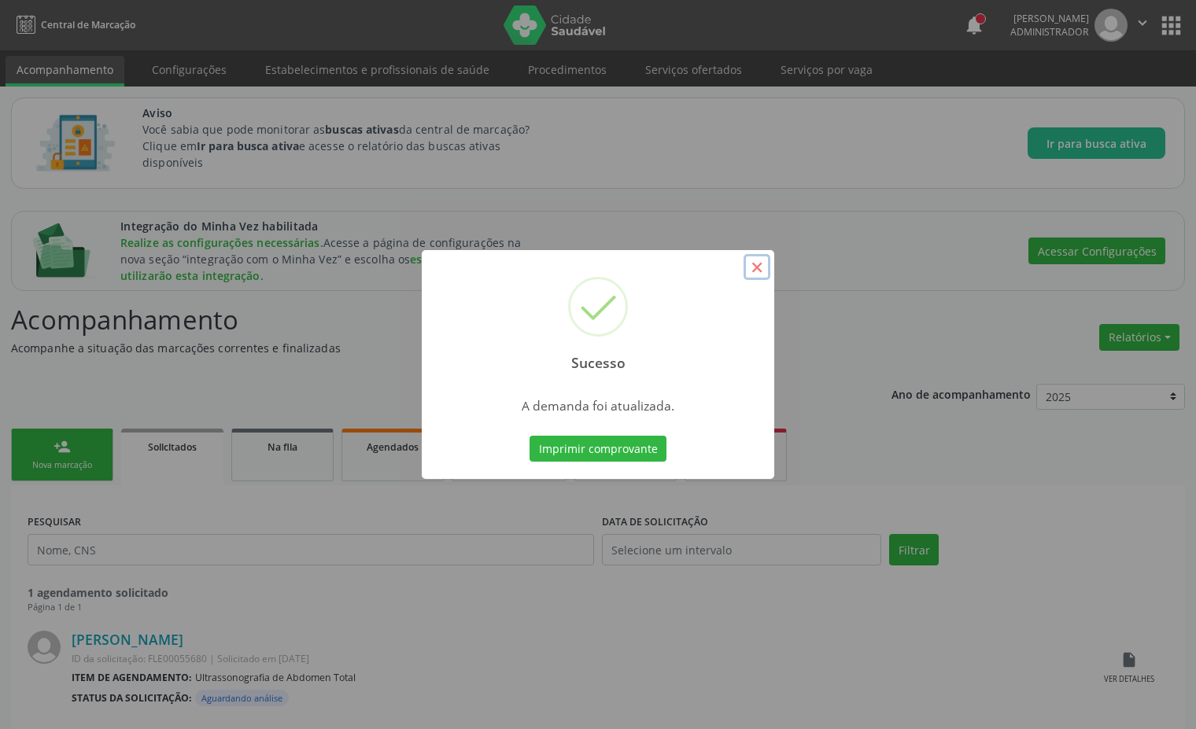
click at [759, 265] on button "×" at bounding box center [756, 267] width 27 height 27
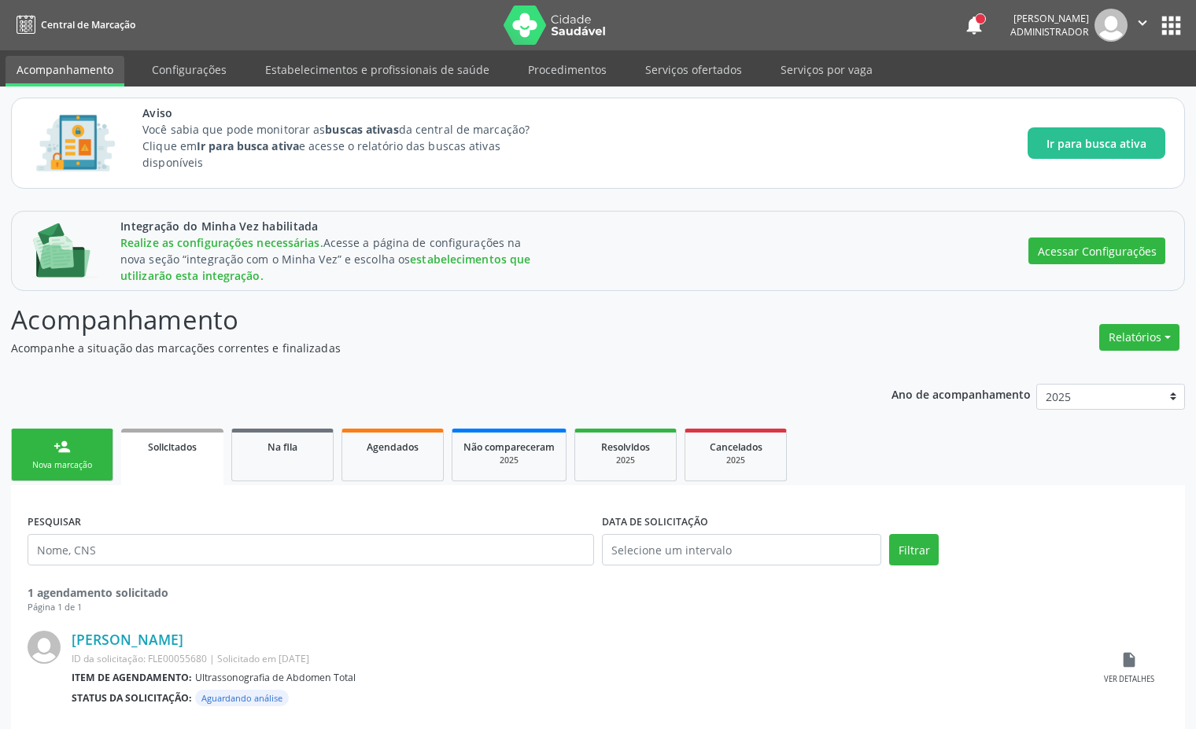
drag, startPoint x: 278, startPoint y: 454, endPoint x: 473, endPoint y: 202, distance: 318.0
click at [278, 455] on link "Na fila" at bounding box center [282, 455] width 102 height 53
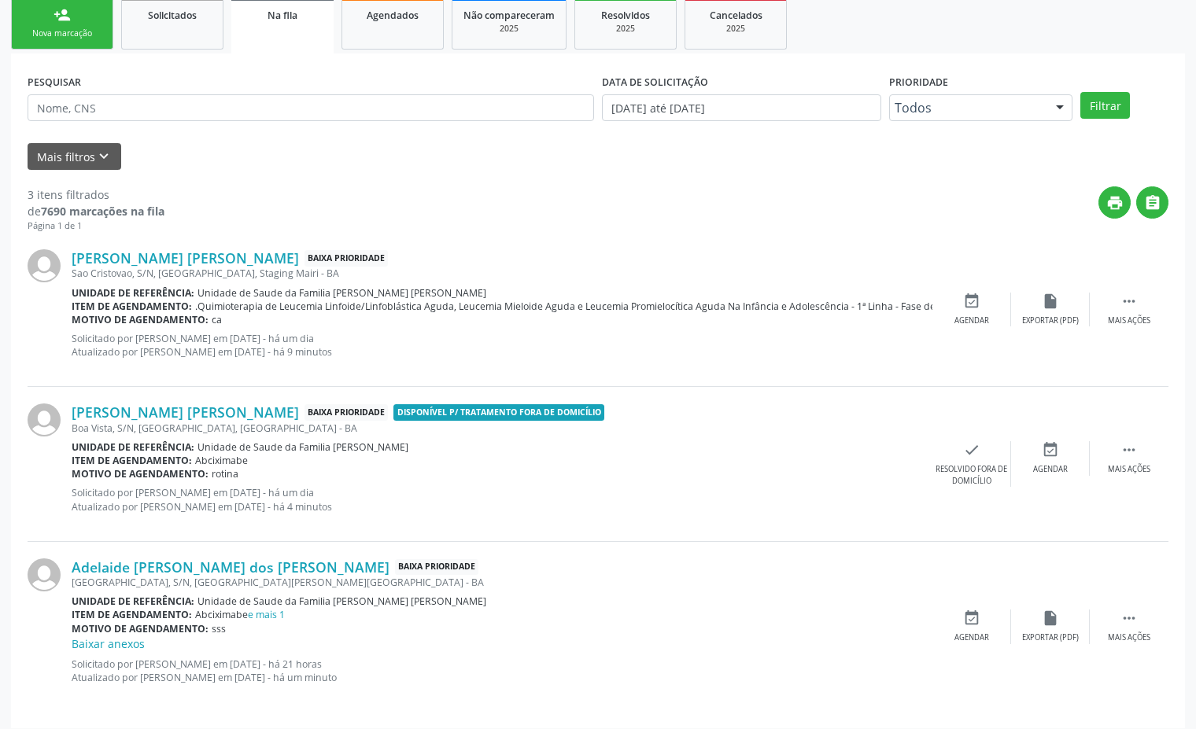
scroll to position [442, 0]
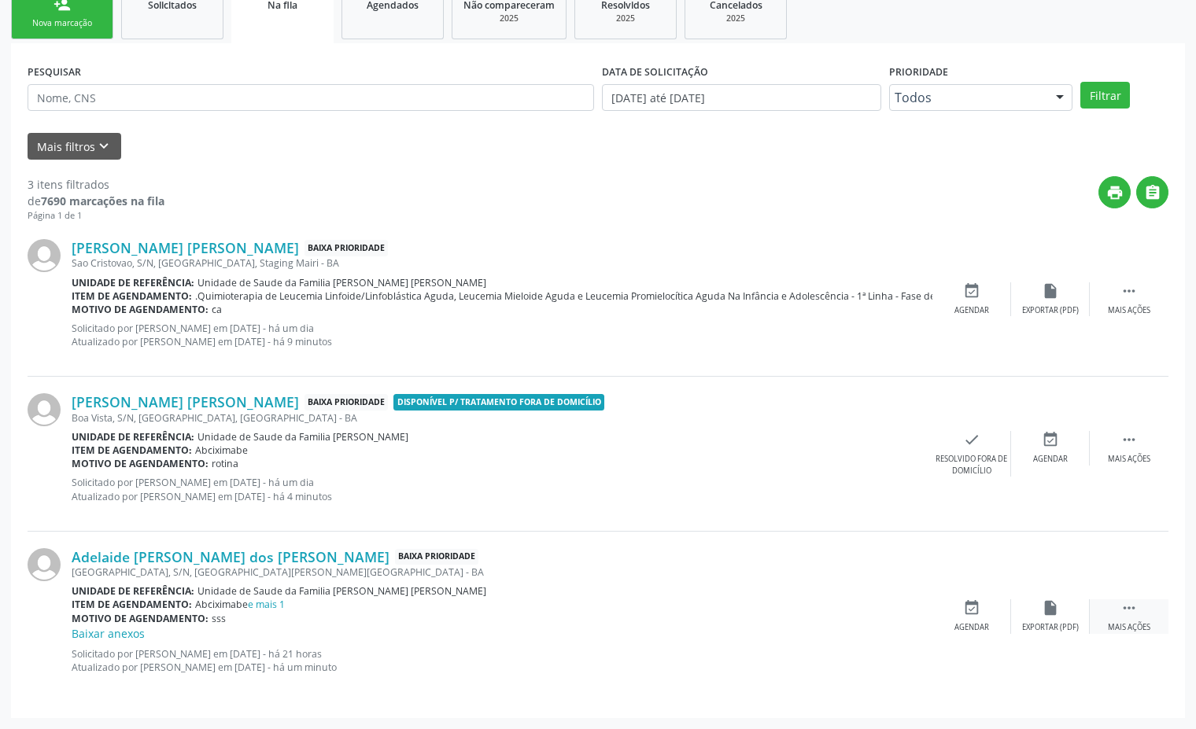
drag, startPoint x: 1136, startPoint y: 621, endPoint x: 1130, endPoint y: 615, distance: 8.4
click at [1133, 621] on div " Mais ações" at bounding box center [1128, 616] width 79 height 34
click at [1035, 614] on div "edit Editar" at bounding box center [1050, 616] width 79 height 34
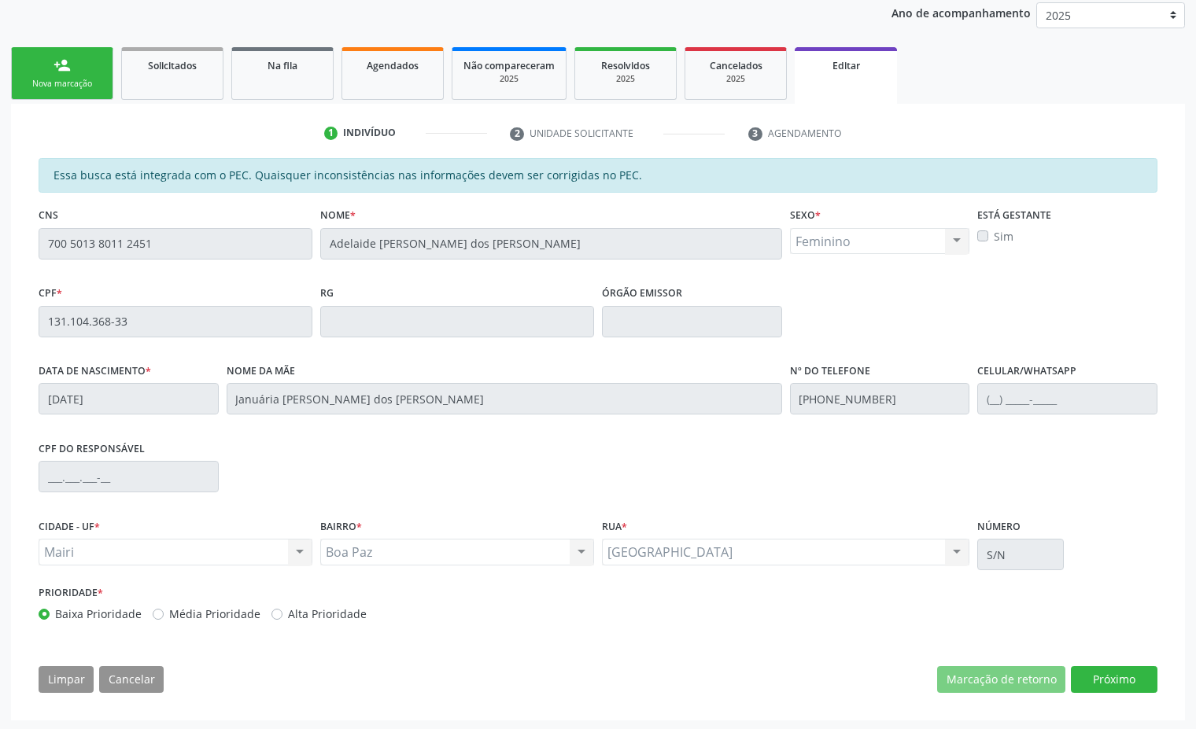
scroll to position [384, 0]
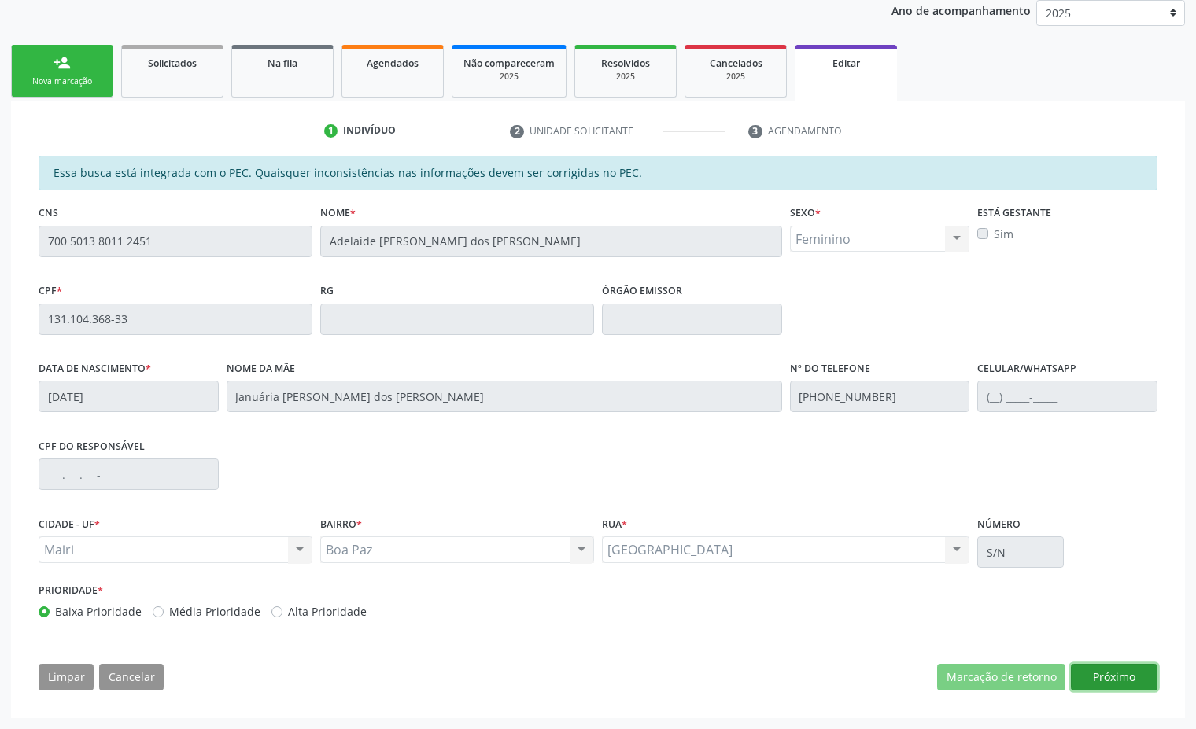
drag, startPoint x: 1145, startPoint y: 688, endPoint x: 1138, endPoint y: 673, distance: 17.3
click at [1145, 688] on button "Próximo" at bounding box center [1114, 677] width 87 height 27
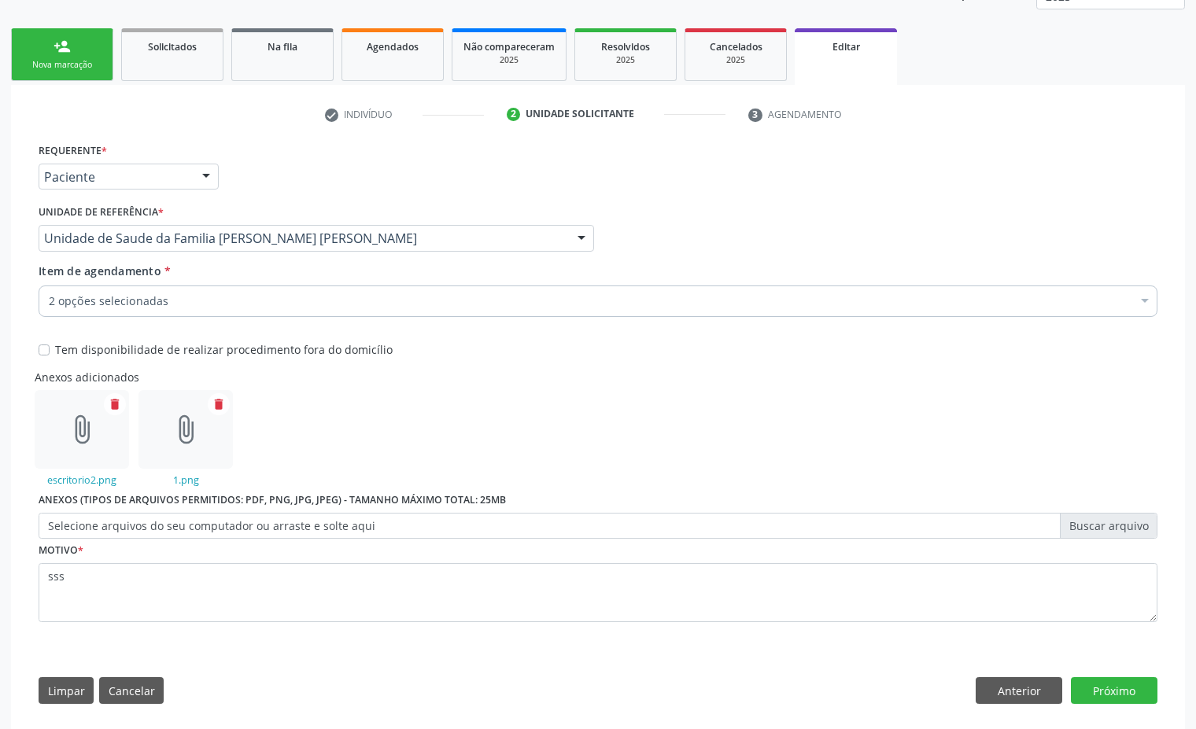
scroll to position [414, 0]
